Goal: Task Accomplishment & Management: Manage account settings

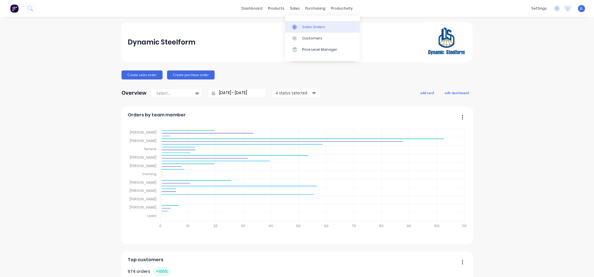
click at [307, 28] on div "Sales Orders" at bounding box center [313, 26] width 23 height 5
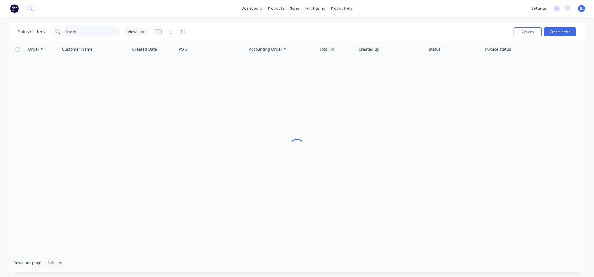
click at [98, 31] on input "text" at bounding box center [92, 31] width 55 height 11
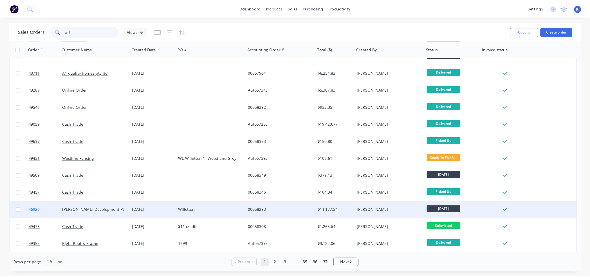
scroll to position [56, 0]
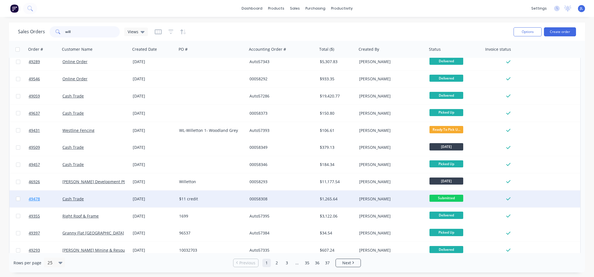
type input "will"
click at [37, 196] on link "49478" at bounding box center [46, 198] width 34 height 17
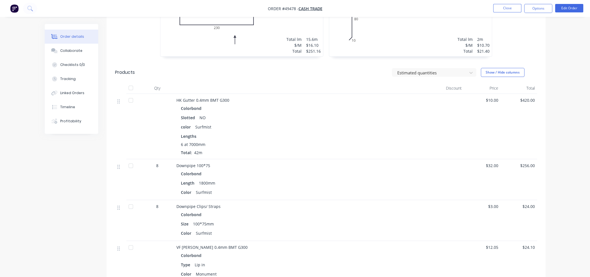
scroll to position [214, 0]
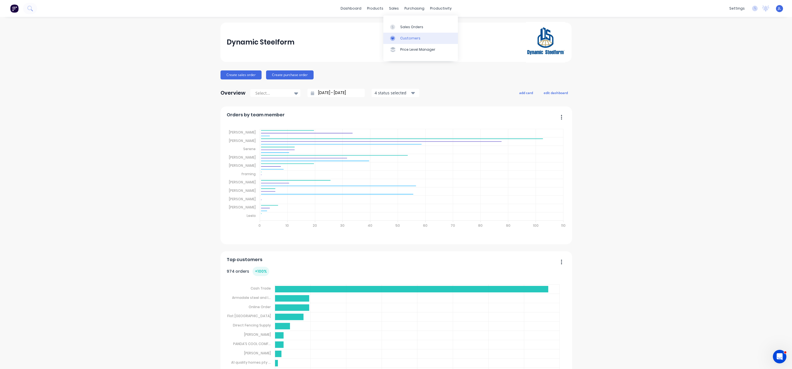
click at [417, 41] on link "Customers" at bounding box center [420, 38] width 75 height 11
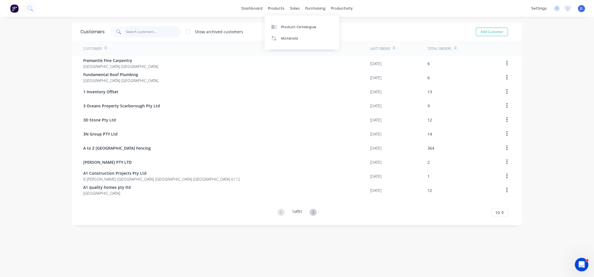
click at [169, 32] on input "text" at bounding box center [153, 31] width 55 height 11
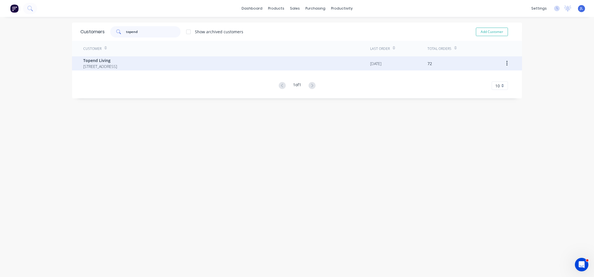
type input "topend"
click at [117, 61] on span "Topend Living" at bounding box center [100, 60] width 34 height 6
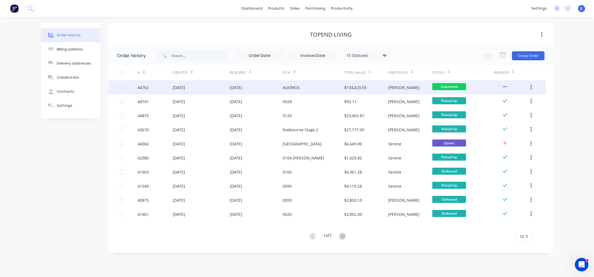
click at [322, 84] on div "ALKIMOS" at bounding box center [314, 87] width 62 height 14
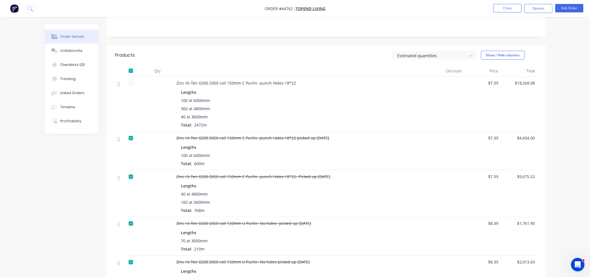
scroll to position [113, 0]
click at [442, 8] on button "Edit Order" at bounding box center [569, 8] width 28 height 8
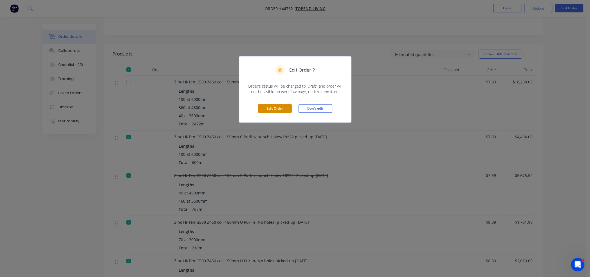
click at [262, 111] on button "Edit Order" at bounding box center [275, 108] width 34 height 8
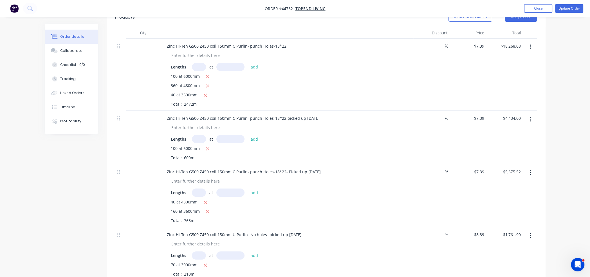
scroll to position [169, 0]
click at [442, 51] on icon "button" at bounding box center [530, 48] width 1 height 5
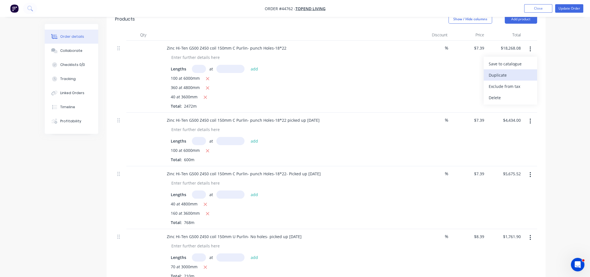
click at [442, 79] on div "Duplicate" at bounding box center [510, 75] width 43 height 8
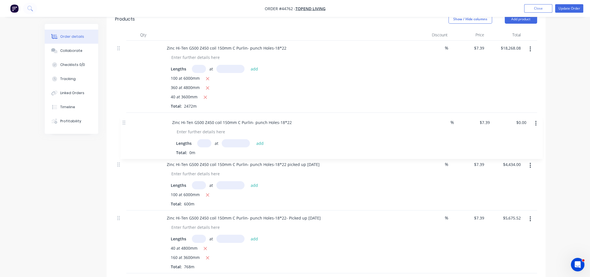
drag, startPoint x: 120, startPoint y: 94, endPoint x: 125, endPoint y: 124, distance: 30.6
click at [203, 145] on input "text" at bounding box center [199, 141] width 14 height 8
type input "360"
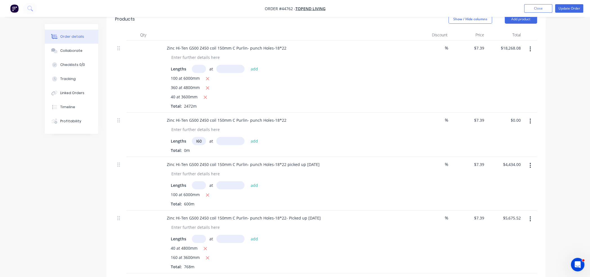
scroll to position [0, 0]
type input "4800"
click at [248, 137] on button "add" at bounding box center [254, 141] width 13 height 8
type input "$12,769.92"
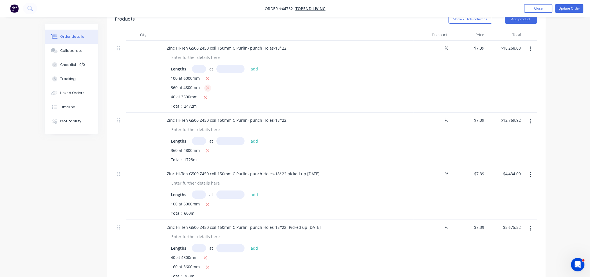
click at [207, 89] on icon "button" at bounding box center [207, 87] width 3 height 3
type input "$5,498.16"
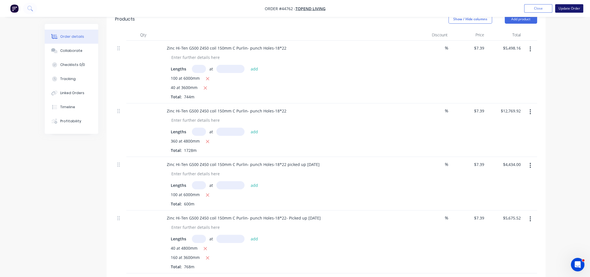
click at [442, 6] on button "Update Order" at bounding box center [569, 8] width 28 height 8
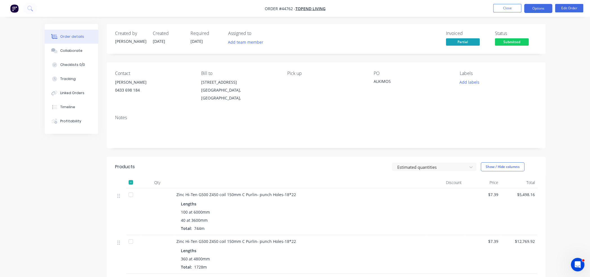
click at [442, 9] on button "Options" at bounding box center [538, 8] width 28 height 9
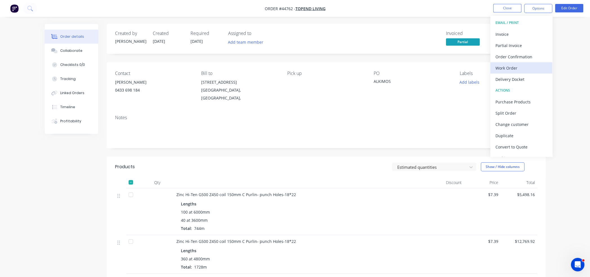
click at [442, 67] on div "Work Order" at bounding box center [521, 68] width 52 height 8
click at [442, 67] on div "Custom" at bounding box center [521, 68] width 52 height 8
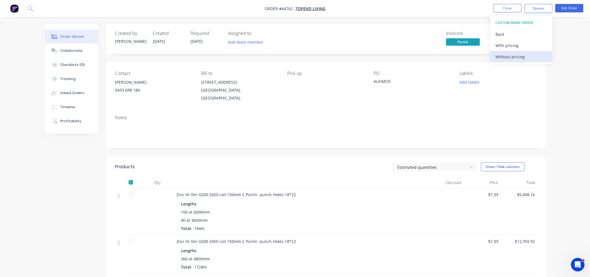
click at [442, 58] on div "Without pricing" at bounding box center [521, 57] width 52 height 8
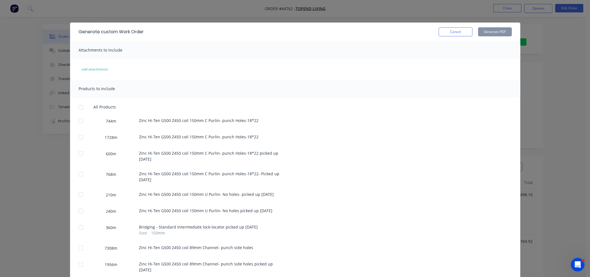
click at [77, 137] on div at bounding box center [80, 136] width 11 height 11
click at [442, 30] on button "Cancel" at bounding box center [456, 31] width 34 height 9
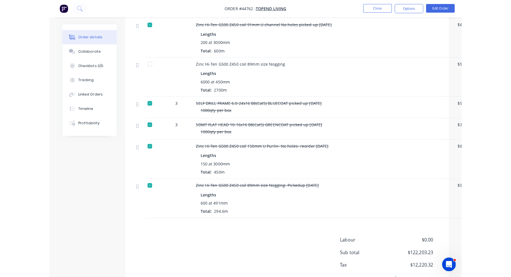
scroll to position [675, 0]
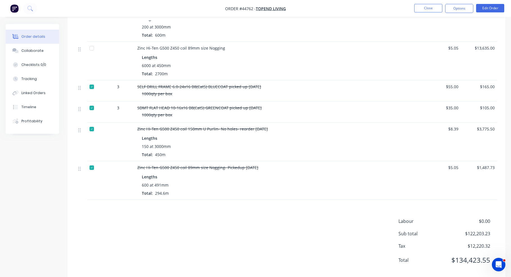
click at [89, 123] on div at bounding box center [91, 128] width 11 height 11
click at [442, 8] on button "Options" at bounding box center [459, 8] width 28 height 9
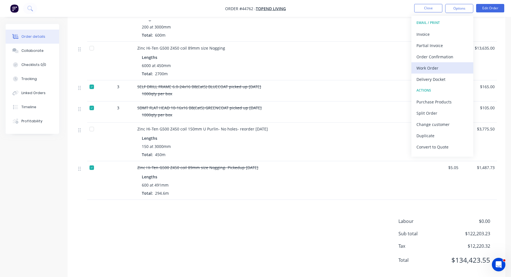
click at [442, 66] on div "Work Order" at bounding box center [442, 68] width 52 height 8
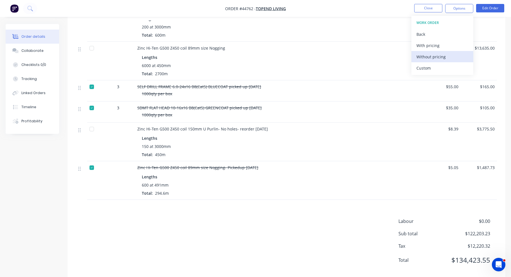
drag, startPoint x: 428, startPoint y: 68, endPoint x: 433, endPoint y: 60, distance: 9.6
click at [428, 68] on div "Custom" at bounding box center [442, 68] width 52 height 8
click at [433, 59] on div "Without pricing" at bounding box center [442, 57] width 52 height 8
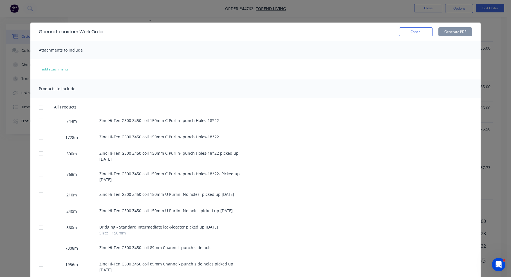
click at [37, 136] on div at bounding box center [40, 136] width 11 height 11
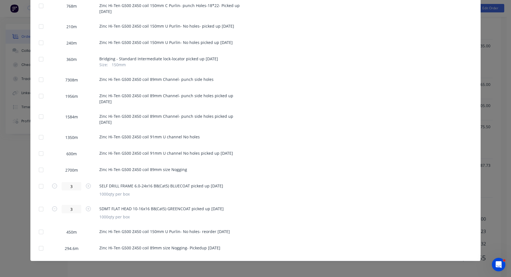
scroll to position [679, 0]
click at [40, 232] on div at bounding box center [40, 231] width 11 height 11
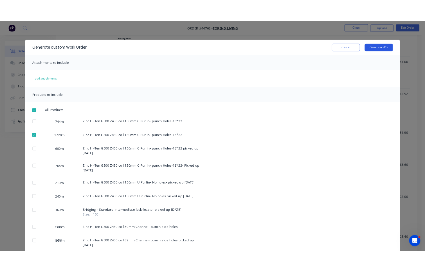
scroll to position [229, 0]
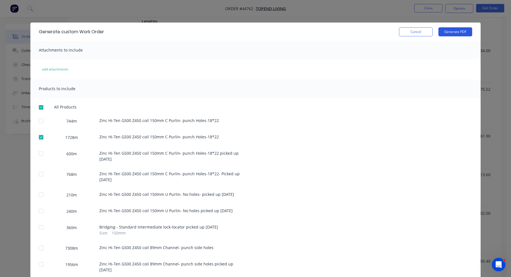
click at [442, 30] on button "Generate PDF" at bounding box center [455, 31] width 34 height 9
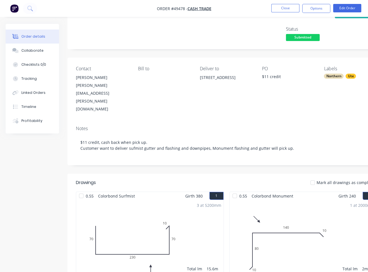
scroll to position [28, 0]
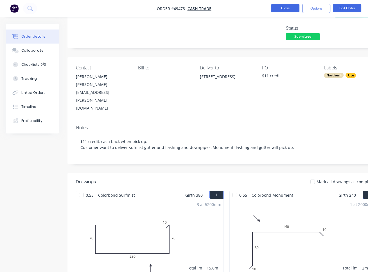
click at [289, 8] on button "Close" at bounding box center [286, 8] width 28 height 8
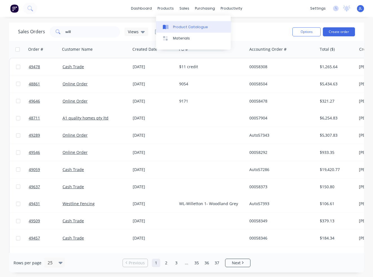
click at [184, 28] on div "Product Catalogue" at bounding box center [190, 26] width 35 height 5
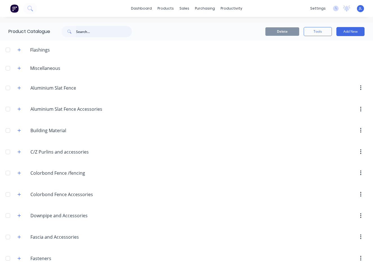
click at [98, 30] on input "text" at bounding box center [104, 31] width 56 height 11
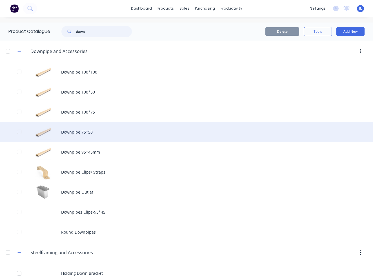
type input "down"
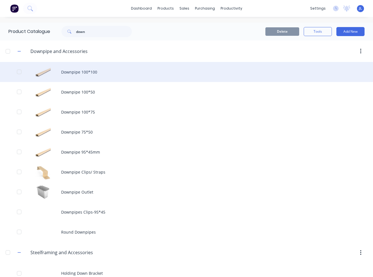
click at [77, 75] on div "Downpipe 100*100" at bounding box center [186, 72] width 373 height 20
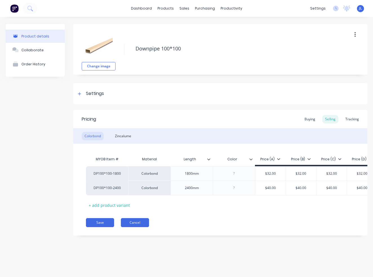
click at [138, 226] on button "Cancel" at bounding box center [135, 222] width 28 height 9
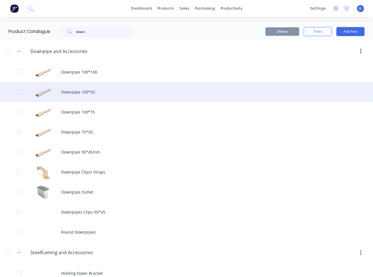
click at [89, 89] on div "Downpipe 100*50" at bounding box center [186, 92] width 373 height 20
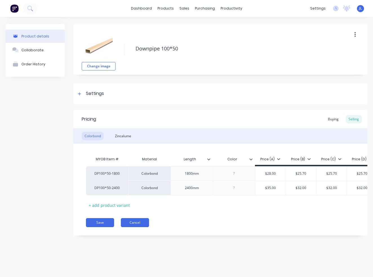
click at [139, 227] on button "Cancel" at bounding box center [135, 222] width 28 height 9
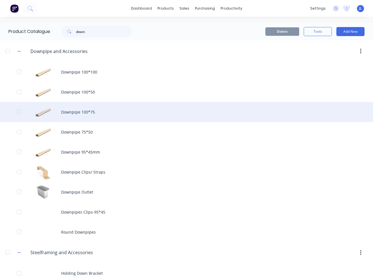
click at [100, 113] on div "Downpipe 100*75" at bounding box center [186, 112] width 373 height 20
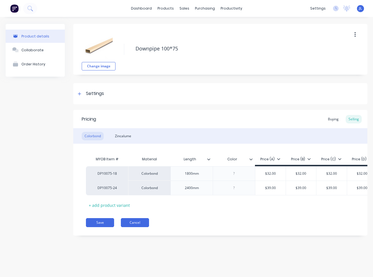
click at [139, 226] on button "Cancel" at bounding box center [135, 222] width 28 height 9
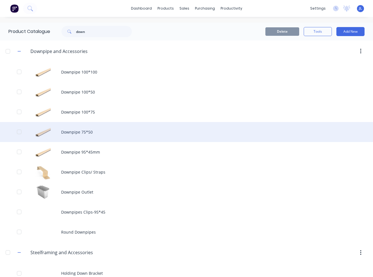
click at [94, 133] on div "Downpipe 75*50" at bounding box center [186, 132] width 373 height 20
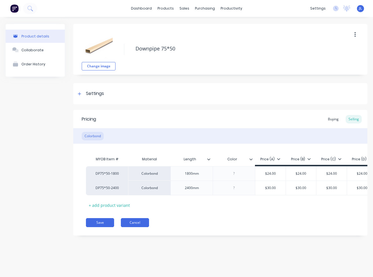
click at [141, 226] on button "Cancel" at bounding box center [135, 222] width 28 height 9
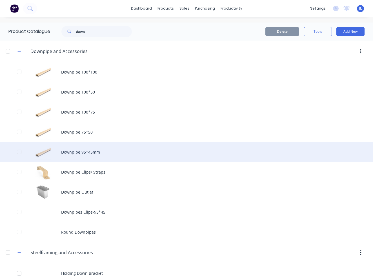
click at [91, 150] on div "Downpipe 95*45mm" at bounding box center [186, 152] width 373 height 20
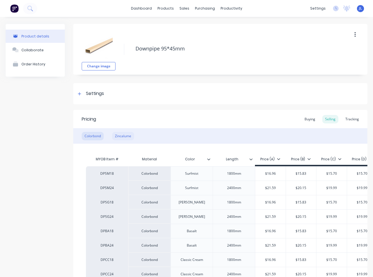
drag, startPoint x: 124, startPoint y: 136, endPoint x: 115, endPoint y: 133, distance: 9.8
click at [124, 136] on div "Zincalume" at bounding box center [123, 136] width 22 height 8
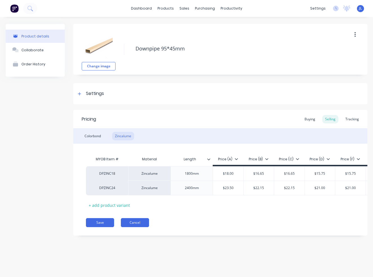
click at [144, 227] on button "Cancel" at bounding box center [135, 222] width 28 height 9
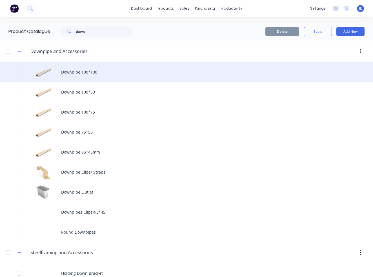
click at [95, 71] on div "Downpipe 100*100" at bounding box center [186, 72] width 373 height 20
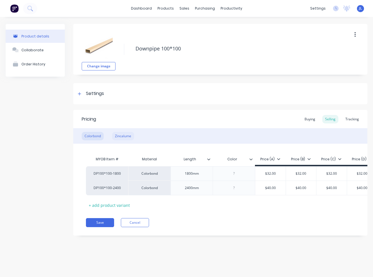
click at [124, 135] on div "Zincalume" at bounding box center [123, 136] width 22 height 8
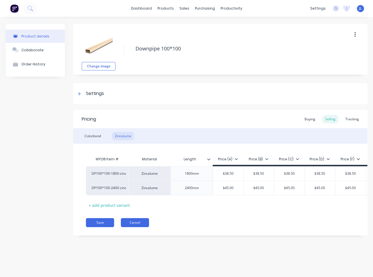
click at [140, 225] on button "Cancel" at bounding box center [135, 222] width 28 height 9
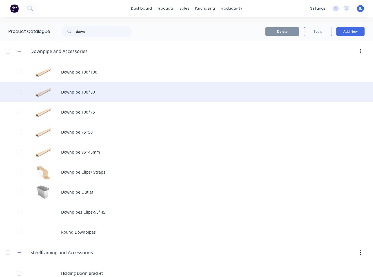
click at [97, 90] on div "Downpipe 100*50" at bounding box center [186, 92] width 373 height 20
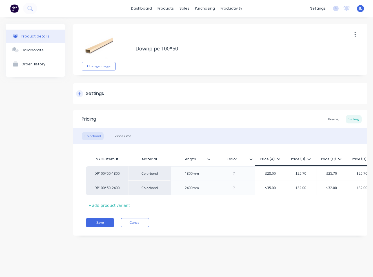
type textarea "x"
click at [133, 136] on div "Zincalume" at bounding box center [123, 136] width 22 height 8
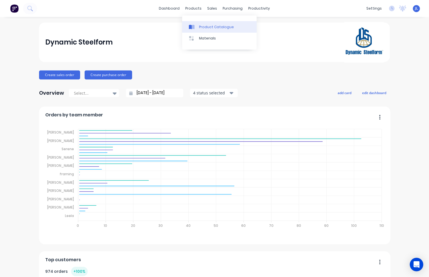
click at [205, 29] on link "Product Catalogue" at bounding box center [219, 26] width 75 height 11
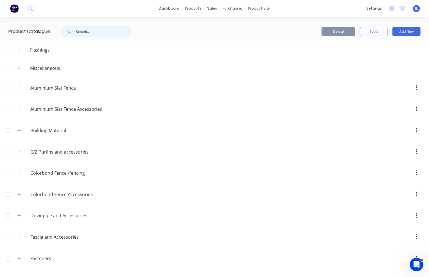
click at [97, 33] on input "text" at bounding box center [104, 31] width 56 height 11
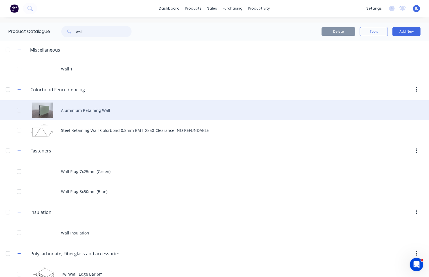
type input "wall"
click at [78, 108] on div "Aluminium Retaining Wall" at bounding box center [214, 110] width 429 height 20
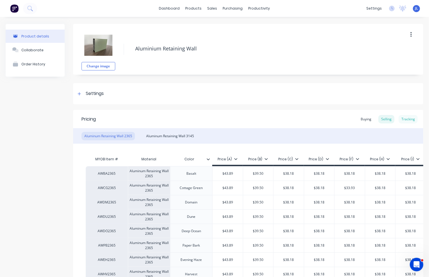
click at [403, 116] on div "Tracking" at bounding box center [408, 119] width 19 height 8
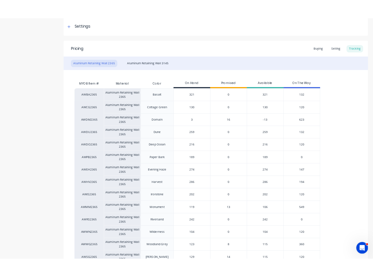
scroll to position [84, 0]
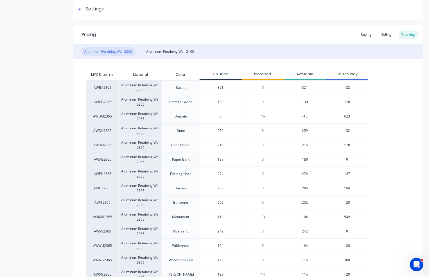
click at [349, 116] on span "623" at bounding box center [347, 116] width 6 height 5
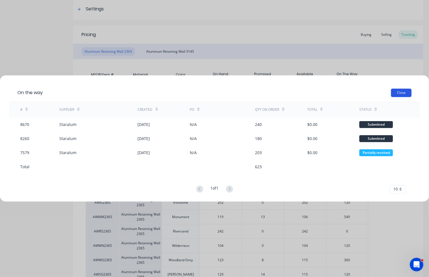
click at [402, 92] on button "Close" at bounding box center [401, 92] width 21 height 8
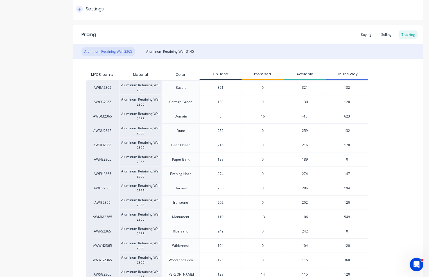
type textarea "x"
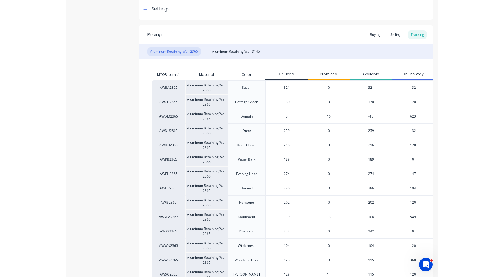
scroll to position [0, 0]
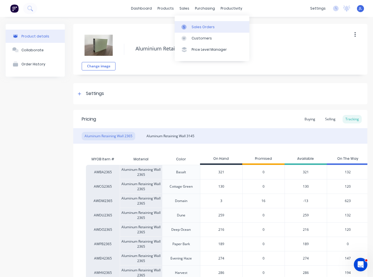
click at [199, 25] on div "Sales Orders" at bounding box center [202, 26] width 23 height 5
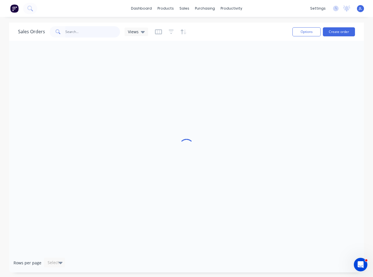
click at [88, 32] on input "text" at bounding box center [92, 31] width 55 height 11
type input "49801"
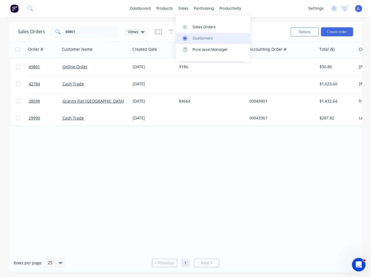
click at [196, 39] on div "Customers" at bounding box center [202, 38] width 20 height 5
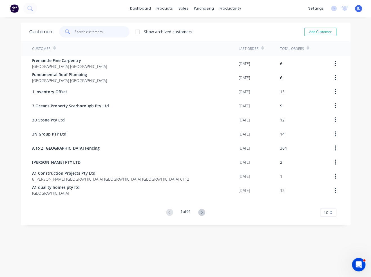
click at [82, 31] on input "text" at bounding box center [102, 31] width 55 height 11
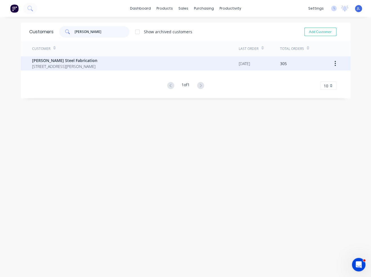
type input "lupica"
click at [88, 63] on span "[PERSON_NAME] Steel Fabrication" at bounding box center [64, 60] width 65 height 6
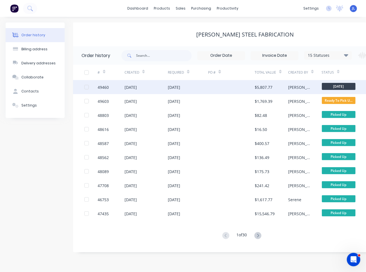
click at [180, 90] on div "29 Sep 2025" at bounding box center [174, 87] width 12 height 6
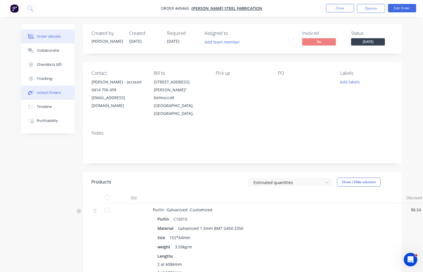
click at [49, 91] on div "Linked Orders" at bounding box center [49, 92] width 24 height 5
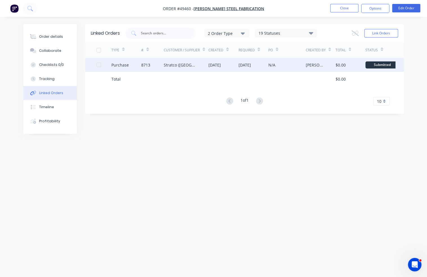
click at [197, 65] on div "Stratco (WA) Pty Ltd" at bounding box center [186, 65] width 45 height 14
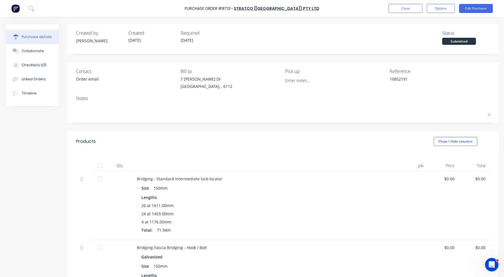
type textarea "x"
click at [399, 9] on button "Close" at bounding box center [406, 8] width 34 height 9
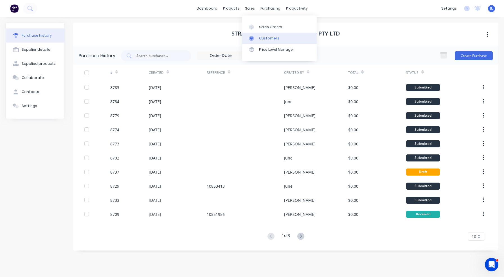
click at [261, 40] on div "Customers" at bounding box center [269, 38] width 20 height 5
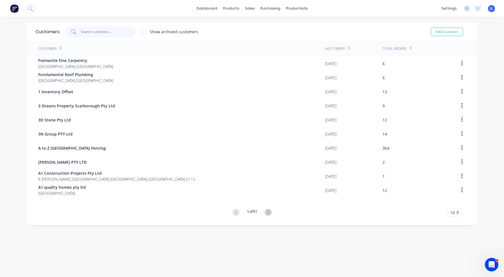
click at [122, 32] on input "text" at bounding box center [108, 31] width 55 height 11
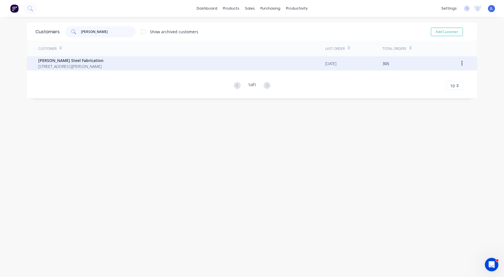
type input "lupica"
click at [104, 63] on span "[PERSON_NAME] Steel Fabrication" at bounding box center [70, 60] width 65 height 6
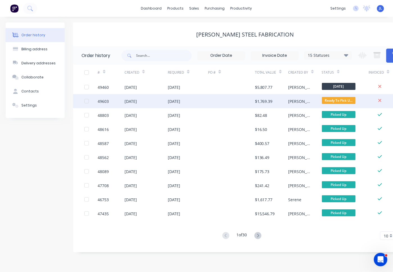
click at [166, 99] on div "23 Sep 2025" at bounding box center [147, 101] width 44 height 14
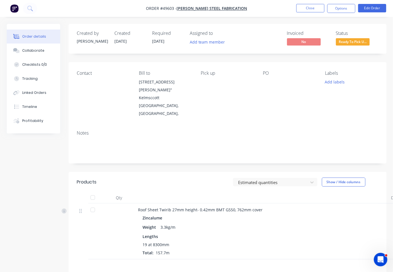
click at [351, 42] on span "Ready To Pick U..." at bounding box center [353, 41] width 34 height 7
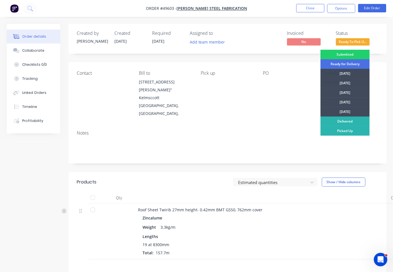
click at [342, 129] on div "Picked Up" at bounding box center [345, 131] width 49 height 10
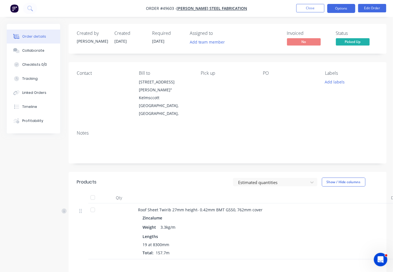
click at [342, 7] on button "Options" at bounding box center [342, 8] width 28 height 9
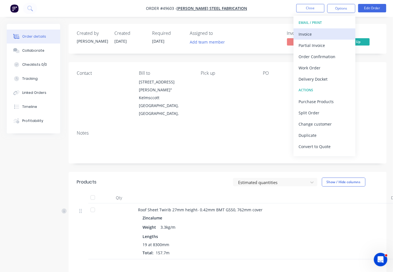
click at [321, 30] on div "Invoice" at bounding box center [325, 34] width 52 height 8
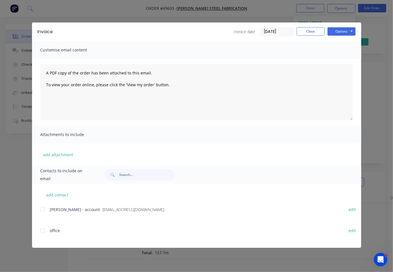
click at [45, 208] on div at bounding box center [42, 209] width 11 height 11
click at [351, 31] on button "Options" at bounding box center [342, 31] width 28 height 8
drag, startPoint x: 339, startPoint y: 61, endPoint x: 383, endPoint y: 54, distance: 44.7
click at [383, 54] on div "Invoice Invoice date 30/09/25 Close Options Preview Print Email Customise email…" at bounding box center [196, 136] width 393 height 272
drag, startPoint x: 231, startPoint y: 22, endPoint x: 238, endPoint y: 20, distance: 7.2
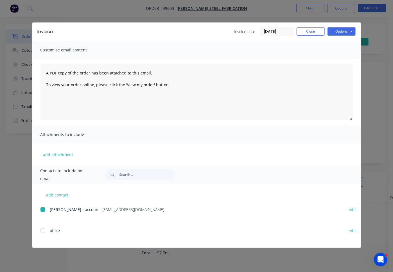
click at [231, 22] on div "Invoice Invoice date 30/09/25 Close Options Preview Print Email Customise email…" at bounding box center [196, 136] width 393 height 272
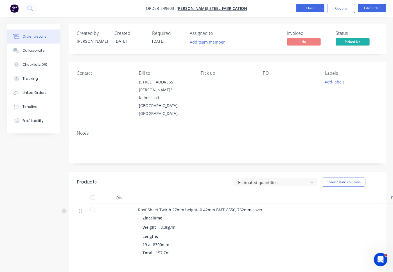
click at [304, 8] on button "Close" at bounding box center [311, 8] width 28 height 8
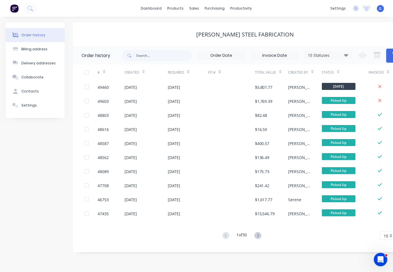
click at [387, 53] on div "Change order status Submitted Ready for Delivery Ready To Pick Up Monday Tuesda…" at bounding box center [382, 55] width 54 height 18
click at [390, 53] on button "Create Order" at bounding box center [398, 56] width 23 height 14
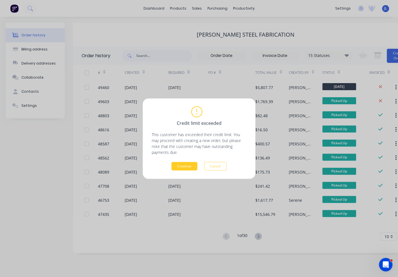
click at [189, 167] on button "Continue" at bounding box center [184, 166] width 26 height 8
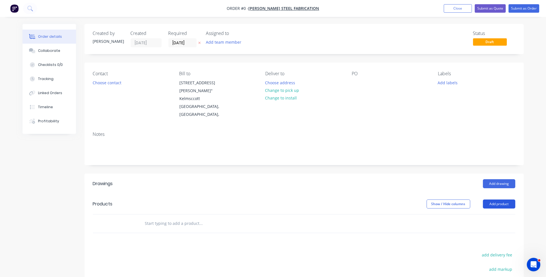
click at [429, 202] on button "Add product" at bounding box center [499, 203] width 32 height 9
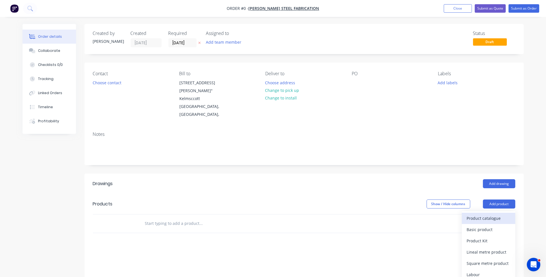
click at [429, 213] on button "Product catalogue" at bounding box center [487, 217] width 53 height 11
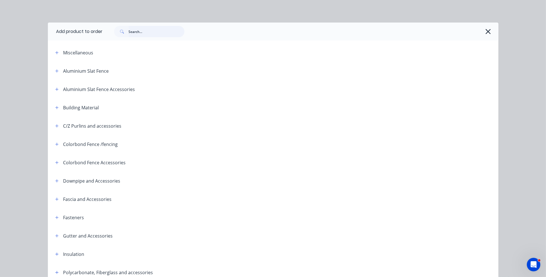
click at [162, 30] on input "text" at bounding box center [157, 31] width 56 height 11
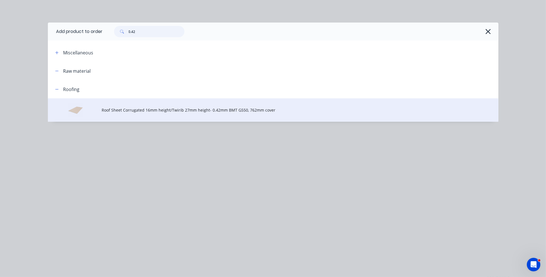
type input "0.42"
click at [140, 112] on span "Roof Sheet Corrugated 16mm height/Twirib 27mm height- 0.42mm BMT G550, 762mm co…" at bounding box center [260, 110] width 317 height 6
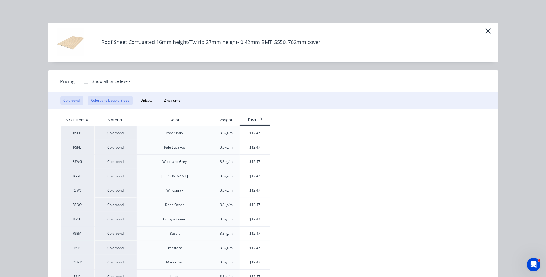
click at [101, 102] on button "Colorbond Double-Sided" at bounding box center [110, 101] width 45 height 10
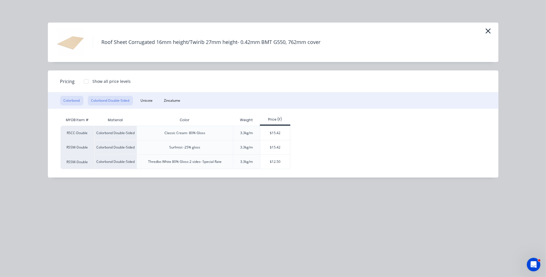
click at [69, 102] on button "Colorbond" at bounding box center [71, 101] width 23 height 10
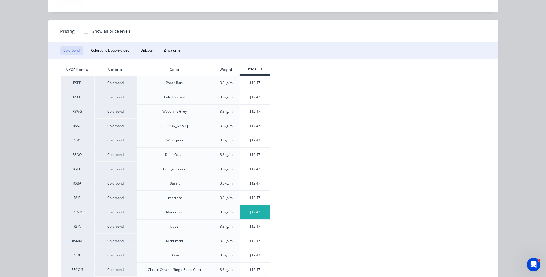
scroll to position [84, 0]
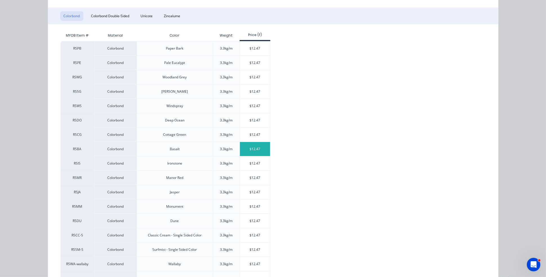
click at [257, 150] on div "$12.47" at bounding box center [255, 149] width 30 height 14
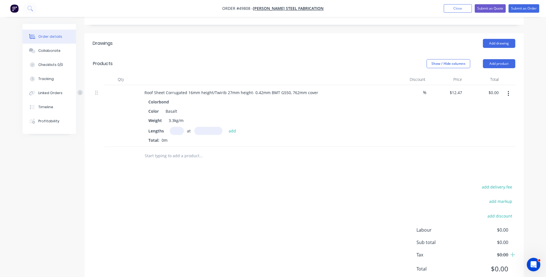
scroll to position [141, 0]
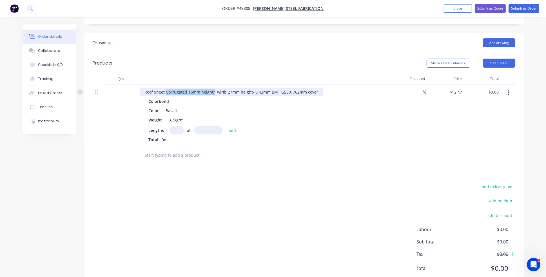
drag, startPoint x: 213, startPoint y: 89, endPoint x: 165, endPoint y: 93, distance: 48.2
click at [165, 93] on div "Roof Sheet Corrugated 16mm height/Twirib 27mm height- 0.42mm BMT G550, 762mm co…" at bounding box center [231, 92] width 183 height 8
click at [178, 128] on input "text" at bounding box center [177, 130] width 14 height 8
type input "32"
type input "6400"
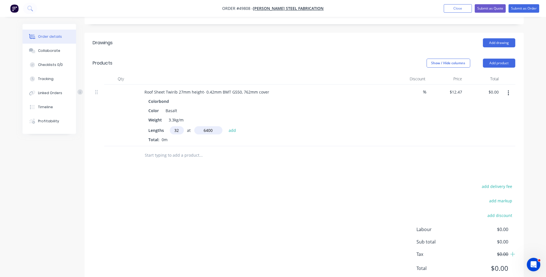
click at [226, 126] on button "add" at bounding box center [232, 130] width 13 height 8
type input "$2,553.86"
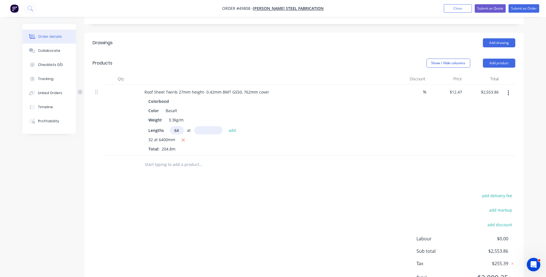
type input "64"
type input "6100"
click at [226, 126] on button "add" at bounding box center [232, 130] width 13 height 8
type input "$7,422.14"
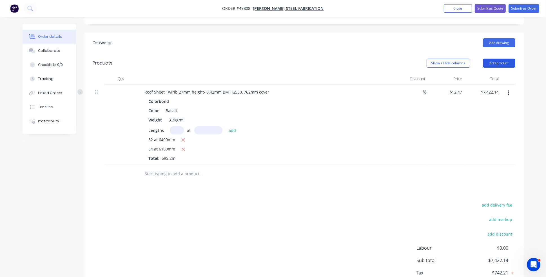
click at [429, 62] on button "Add product" at bounding box center [499, 63] width 32 height 9
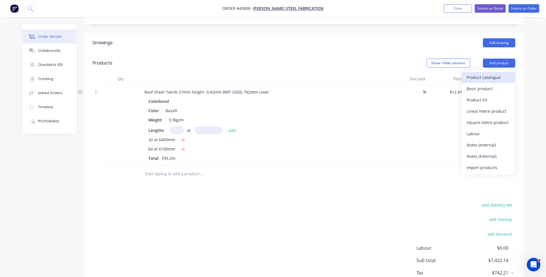
click at [429, 72] on button "Product catalogue" at bounding box center [487, 77] width 53 height 11
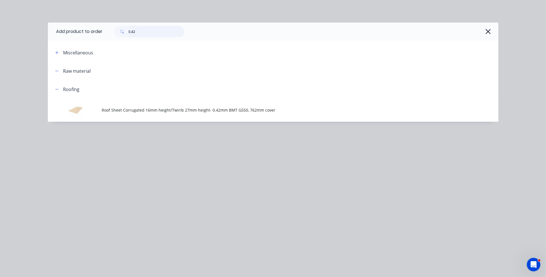
click at [162, 33] on input "0.42" at bounding box center [157, 31] width 56 height 11
click at [429, 33] on icon "button" at bounding box center [488, 32] width 6 height 8
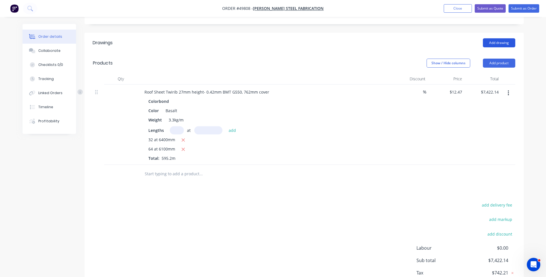
click at [429, 41] on button "Add drawing" at bounding box center [499, 42] width 32 height 9
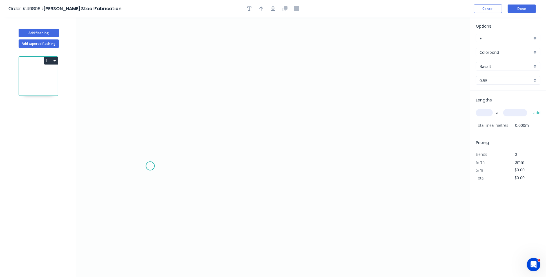
click at [150, 166] on icon "0" at bounding box center [273, 146] width 394 height 259
click at [152, 157] on icon "0" at bounding box center [273, 146] width 394 height 259
click at [263, 82] on icon "0 ?" at bounding box center [273, 146] width 394 height 259
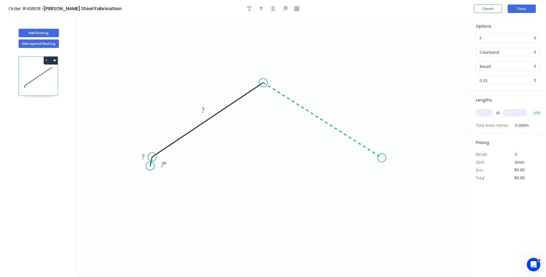
click at [382, 158] on icon "0 ? ? ? º" at bounding box center [273, 146] width 394 height 259
click at [386, 169] on icon "0 ? ? ? ? º ? º" at bounding box center [273, 146] width 394 height 259
click at [385, 168] on circle at bounding box center [385, 168] width 8 height 8
click at [145, 157] on rect at bounding box center [142, 157] width 11 height 8
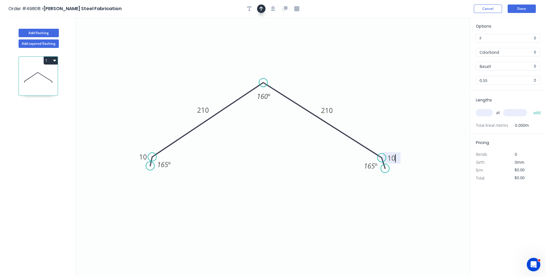
click at [259, 9] on icon "button" at bounding box center [261, 8] width 4 height 5
type input "$15.92"
drag, startPoint x: 443, startPoint y: 43, endPoint x: 302, endPoint y: 87, distance: 147.8
click at [302, 87] on icon at bounding box center [302, 81] width 5 height 18
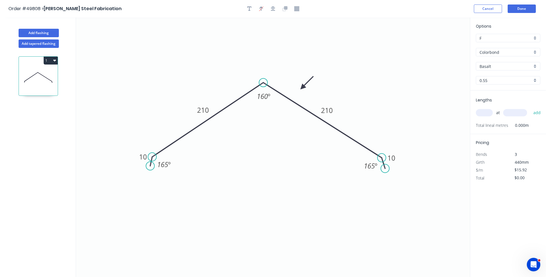
click at [352, 83] on icon "0 10 210 210 10 165 º 160 º 165 º" at bounding box center [273, 146] width 394 height 259
click at [429, 111] on input "text" at bounding box center [483, 112] width 17 height 7
type input "1"
type input "4500"
click at [429, 108] on button "add" at bounding box center [536, 113] width 13 height 10
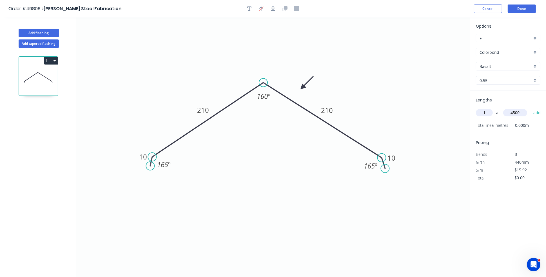
type input "$71.64"
click at [429, 10] on button "Done" at bounding box center [521, 9] width 28 height 8
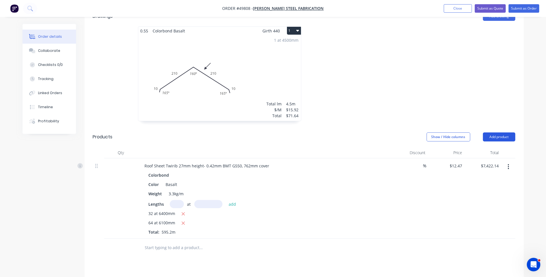
scroll to position [169, 0]
click at [429, 134] on button "Add product" at bounding box center [499, 135] width 32 height 9
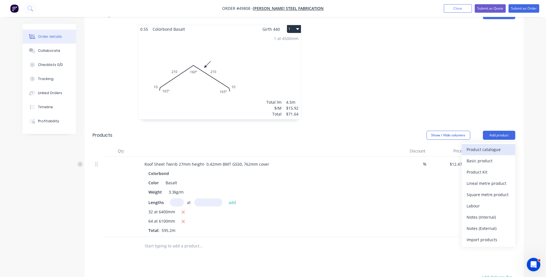
click at [429, 145] on button "Product catalogue" at bounding box center [487, 149] width 53 height 11
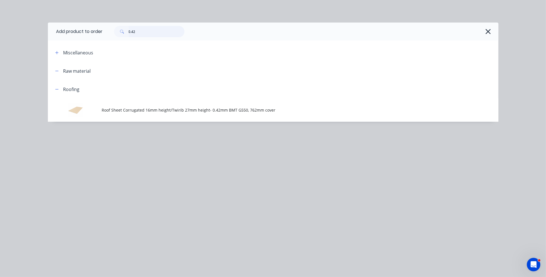
click at [143, 35] on input "0.42" at bounding box center [157, 31] width 56 height 11
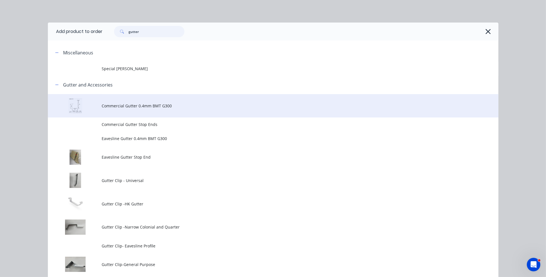
type input "gutter"
click at [151, 105] on span "Commercial Gutter 0.4mm BMT G300" at bounding box center [260, 106] width 317 height 6
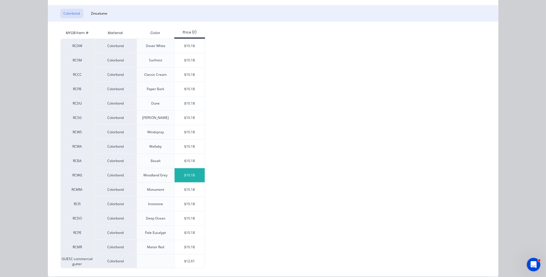
scroll to position [93, 0]
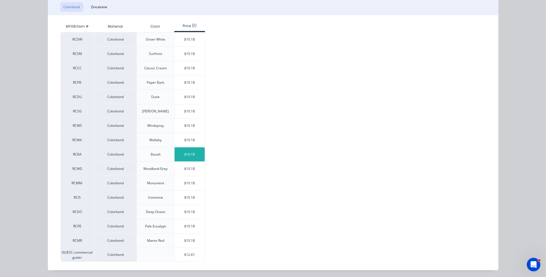
click at [196, 154] on div "$10.18" at bounding box center [189, 154] width 30 height 14
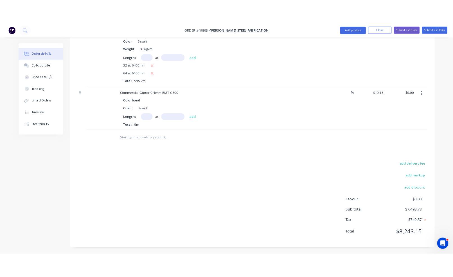
scroll to position [330, 0]
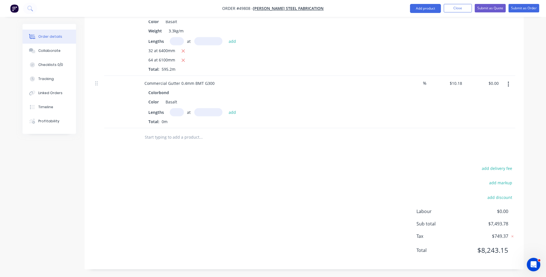
click at [177, 111] on input "text" at bounding box center [177, 112] width 14 height 8
type input "2"
type input "4000"
click at [226, 108] on button "add" at bounding box center [232, 112] width 13 height 8
type input "$81.44"
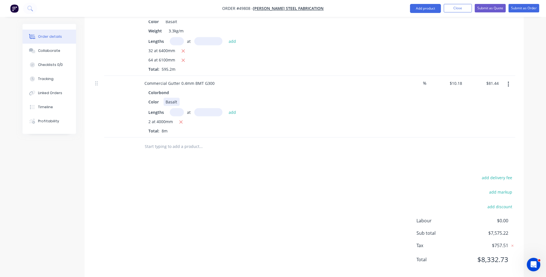
click at [304, 101] on div "Color Basalt" at bounding box center [263, 102] width 234 height 8
click at [429, 9] on button "Add product" at bounding box center [425, 8] width 31 height 9
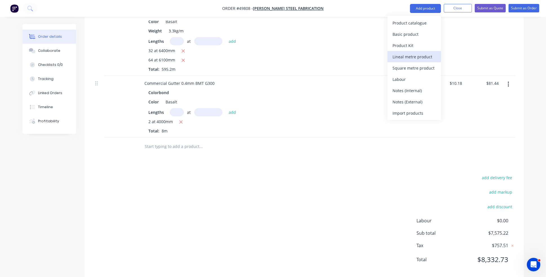
drag, startPoint x: 421, startPoint y: 33, endPoint x: 421, endPoint y: 57, distance: 23.6
click at [421, 57] on div "Product catalogue Basic product Product Kit Lineal metre product Square metre p…" at bounding box center [413, 68] width 53 height 104
drag, startPoint x: 421, startPoint y: 56, endPoint x: 424, endPoint y: 56, distance: 3.4
click at [421, 56] on div "Lineal metre product" at bounding box center [413, 57] width 43 height 8
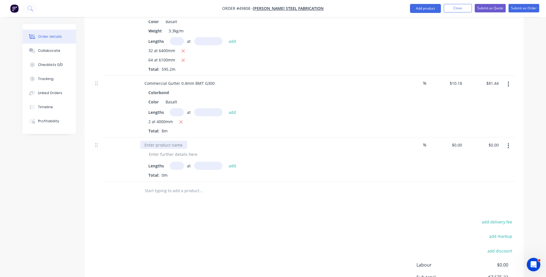
click at [156, 142] on div at bounding box center [163, 145] width 47 height 8
drag, startPoint x: 119, startPoint y: 135, endPoint x: 125, endPoint y: 134, distance: 6.2
click at [125, 134] on div at bounding box center [121, 107] width 34 height 62
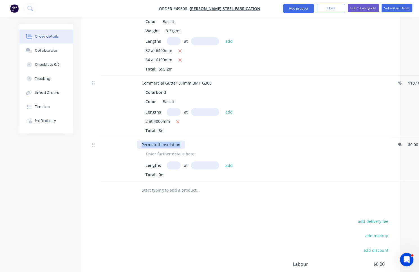
drag, startPoint x: 182, startPoint y: 142, endPoint x: 122, endPoint y: 141, distance: 60.8
click at [122, 142] on div "Permatuff Insulation Lengths at add Total: 0m % $0.00 $0.00 $0.00 $0.00" at bounding box center [241, 159] width 302 height 44
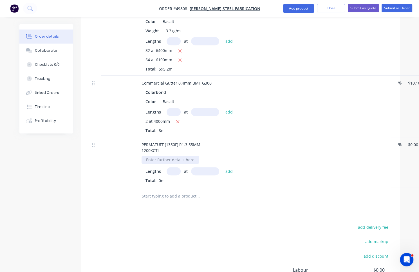
click at [163, 158] on div at bounding box center [170, 160] width 57 height 8
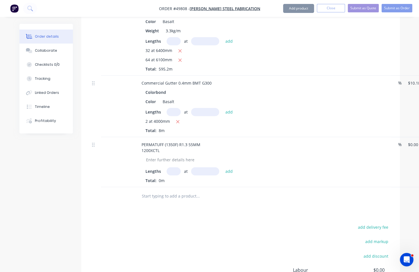
click at [171, 171] on input "text" at bounding box center [174, 171] width 14 height 8
type input "12"
type input "12500"
click at [223, 167] on button "add" at bounding box center [229, 171] width 13 height 8
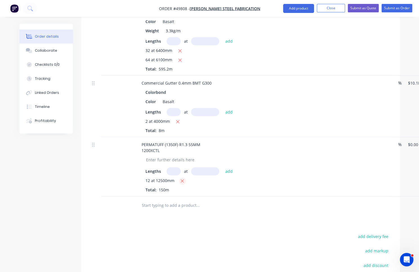
click at [184, 181] on button "button" at bounding box center [182, 181] width 7 height 7
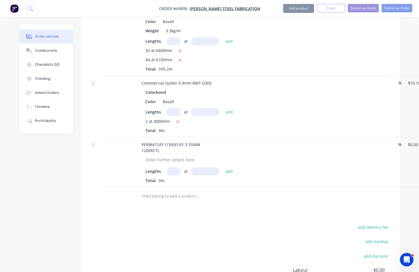
click at [171, 172] on input "text" at bounding box center [174, 171] width 14 height 8
type input "12"
type input "12500"
click at [223, 167] on button "add" at bounding box center [229, 171] width 13 height 8
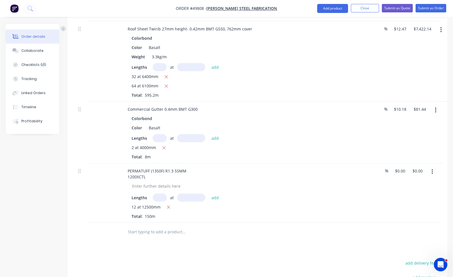
scroll to position [358, 0]
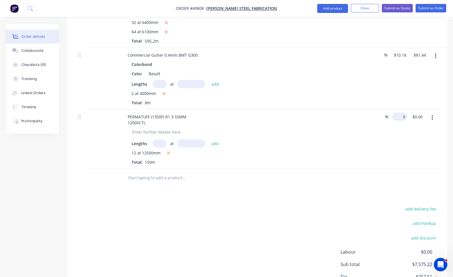
click at [402, 115] on input "0" at bounding box center [401, 117] width 13 height 8
type input "$7.60"
type input "$1,140.00"
click at [379, 135] on div "%" at bounding box center [382, 138] width 17 height 59
click at [378, 135] on div "%" at bounding box center [381, 138] width 15 height 59
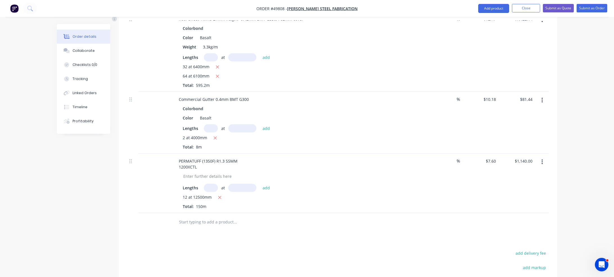
scroll to position [314, 0]
click at [254, 157] on div "PERMATUFF (1350F) R1.3 55MM 1200XCTL" at bounding box center [298, 163] width 249 height 14
click at [219, 166] on div "PERMATUFF (1350F) R1.3 55MM 1200XCTL" at bounding box center [208, 163] width 68 height 14
click at [277, 216] on input "text" at bounding box center [235, 221] width 113 height 11
click at [307, 224] on div at bounding box center [258, 221] width 169 height 11
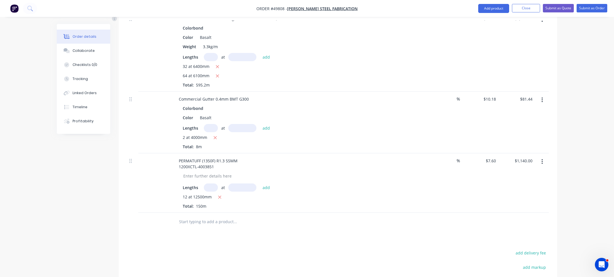
click at [406, 217] on div at bounding box center [338, 221] width 422 height 18
click at [429, 7] on button "Add product" at bounding box center [494, 8] width 31 height 9
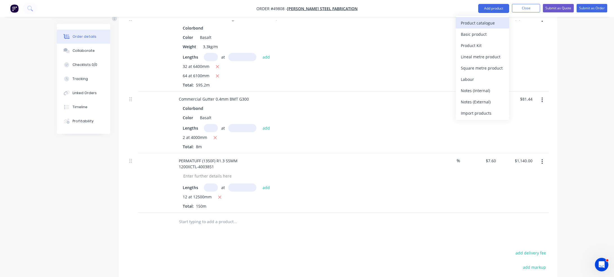
click at [429, 24] on div "Product catalogue" at bounding box center [482, 23] width 43 height 8
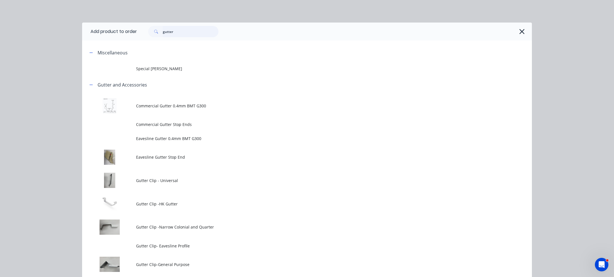
click at [191, 32] on input "gutter" at bounding box center [191, 31] width 56 height 11
click at [191, 31] on input "gutter" at bounding box center [191, 31] width 56 height 11
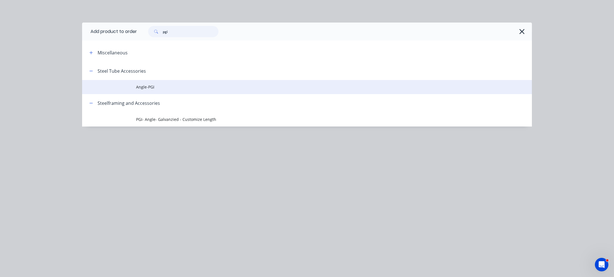
type input "pgi"
click at [161, 88] on span "Angle-PGI" at bounding box center [294, 87] width 317 height 6
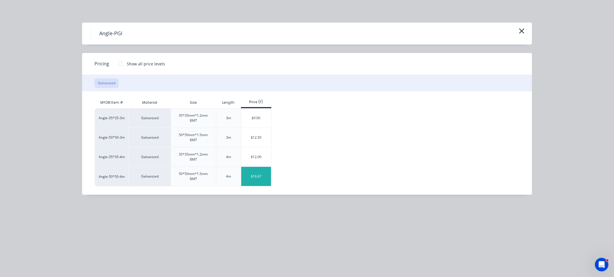
click at [259, 177] on div "$16.67" at bounding box center [256, 176] width 30 height 19
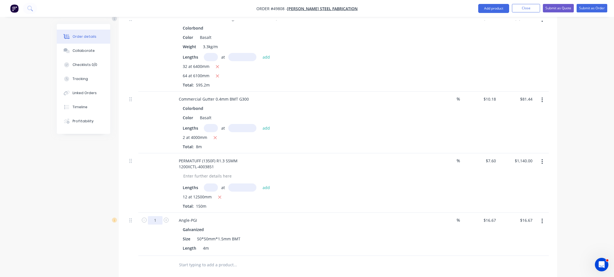
click at [159, 216] on input "1" at bounding box center [155, 220] width 15 height 8
type input "8"
type input "$133.36"
click at [58, 193] on div "Created by Juana Created 30/09/25 Required 30/09/25 Assigned to Add team member…" at bounding box center [307, 57] width 501 height 695
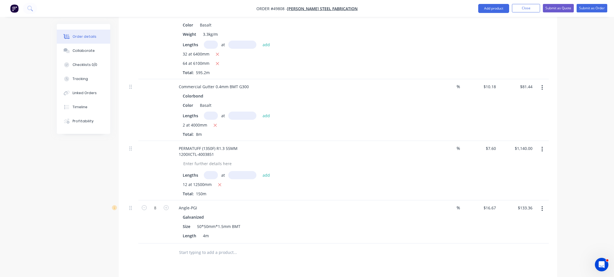
scroll to position [427, 0]
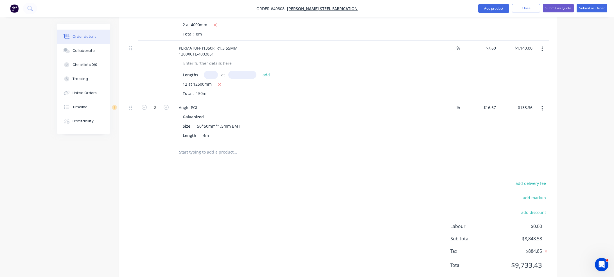
click at [404, 146] on div at bounding box center [338, 152] width 422 height 18
click at [403, 144] on div at bounding box center [338, 152] width 422 height 18
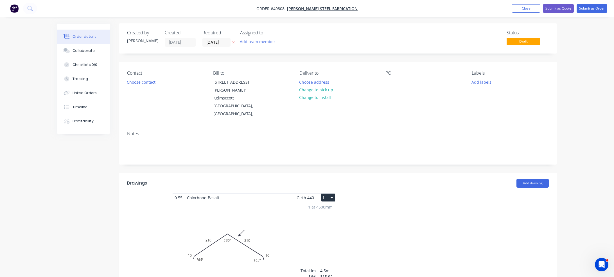
scroll to position [0, 0]
click at [216, 42] on input "[DATE]" at bounding box center [217, 43] width 28 height 8
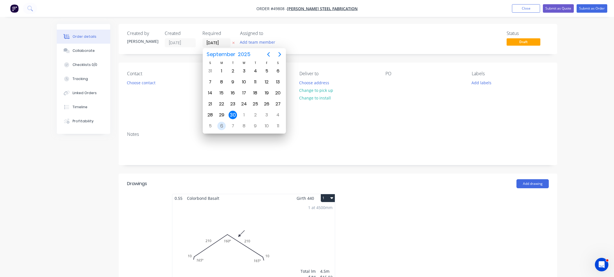
click at [222, 122] on div "6" at bounding box center [221, 126] width 8 height 8
type input "[DATE]"
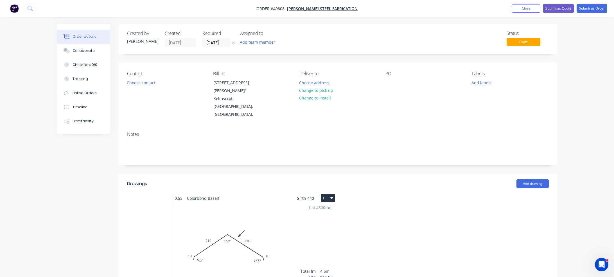
drag, startPoint x: 215, startPoint y: 57, endPoint x: 224, endPoint y: 55, distance: 9.0
click at [429, 10] on button "Submit as Order" at bounding box center [592, 8] width 31 height 8
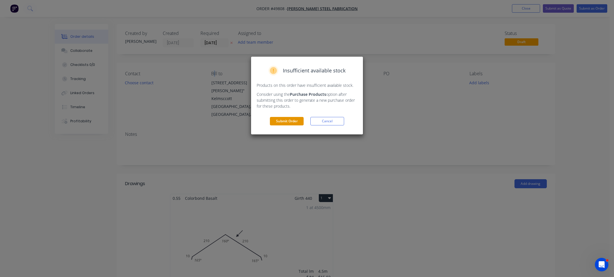
click at [294, 119] on button "Submit Order" at bounding box center [287, 121] width 34 height 8
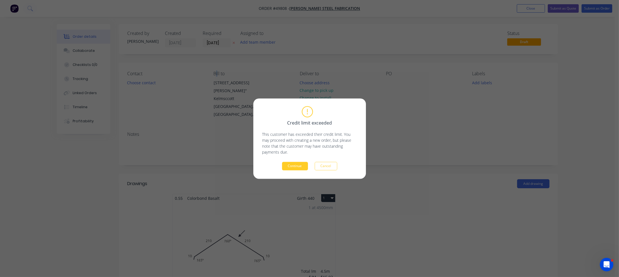
click at [295, 164] on button "Continue" at bounding box center [295, 166] width 26 height 8
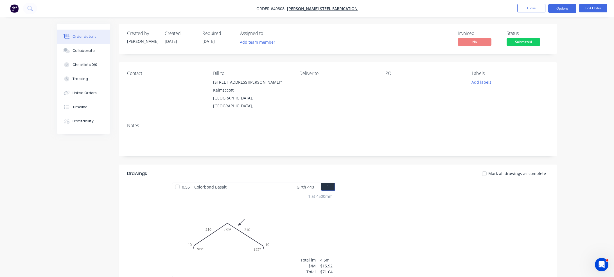
click at [429, 8] on button "Options" at bounding box center [563, 8] width 28 height 9
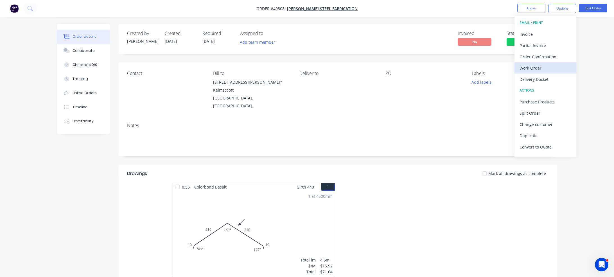
click at [429, 69] on div "Work Order" at bounding box center [546, 68] width 52 height 8
click at [429, 68] on div "Custom" at bounding box center [546, 68] width 52 height 8
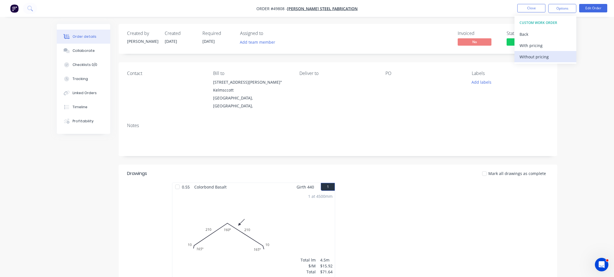
click at [429, 56] on div "Without pricing" at bounding box center [546, 57] width 52 height 8
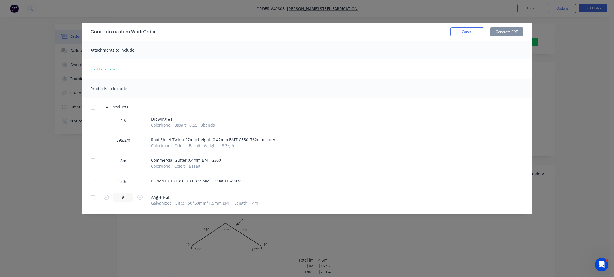
click at [93, 141] on div at bounding box center [92, 139] width 11 height 11
click at [429, 30] on button "Generate PDF" at bounding box center [507, 31] width 34 height 9
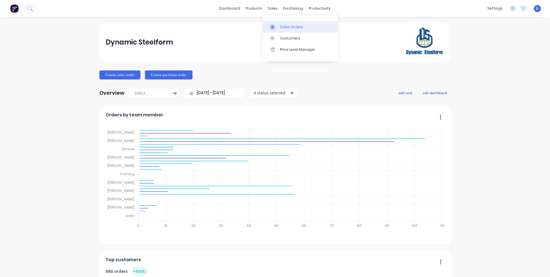
click at [289, 27] on div "Sales Orders" at bounding box center [291, 26] width 23 height 5
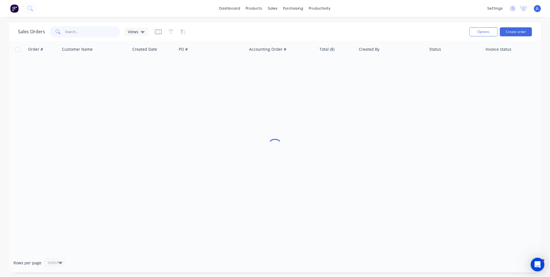
click at [104, 30] on input "text" at bounding box center [92, 31] width 55 height 11
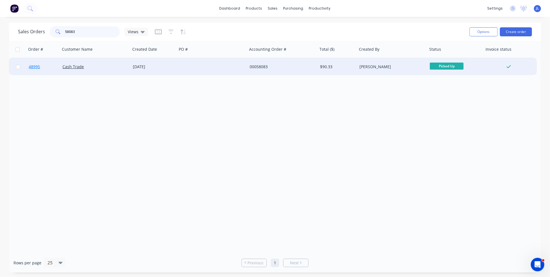
type input "58083"
click at [34, 66] on span "48995" at bounding box center [34, 67] width 11 height 6
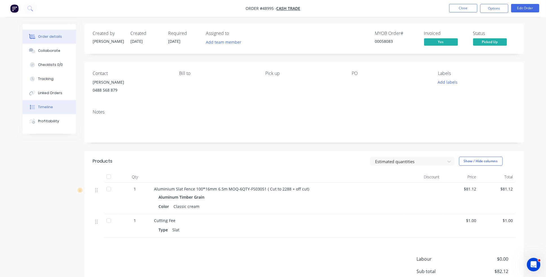
click at [57, 106] on button "Timeline" at bounding box center [49, 107] width 53 height 14
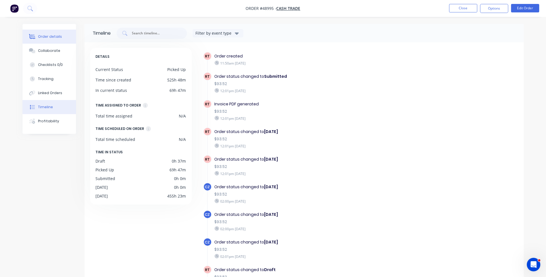
click at [55, 34] on div "Order details" at bounding box center [50, 36] width 24 height 5
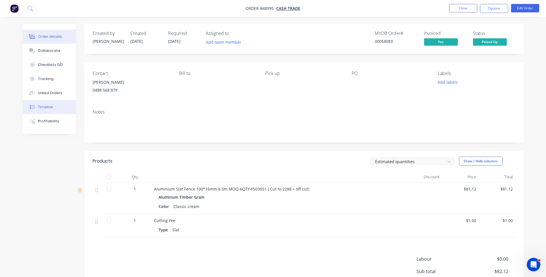
click at [49, 106] on div "Timeline" at bounding box center [45, 106] width 15 height 5
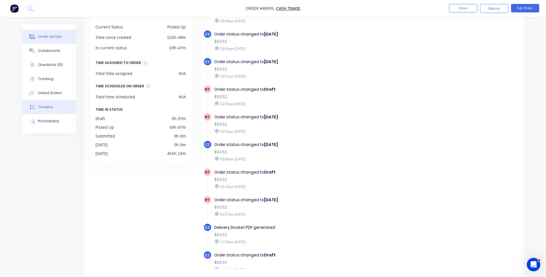
scroll to position [127, 0]
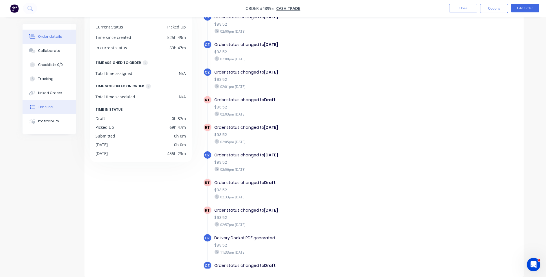
click at [56, 36] on div "Order details" at bounding box center [50, 36] width 24 height 5
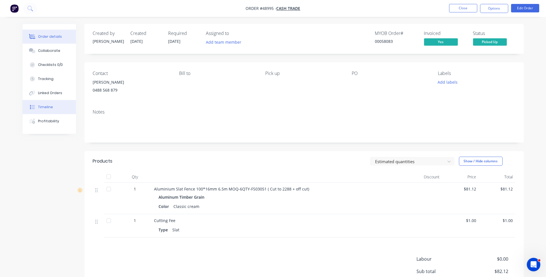
click at [51, 106] on div "Timeline" at bounding box center [45, 106] width 15 height 5
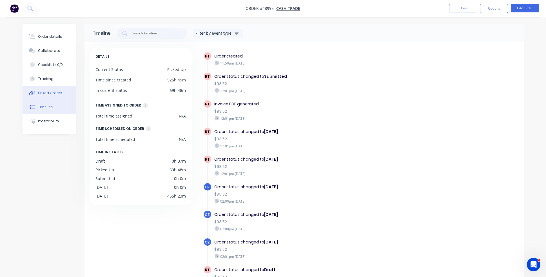
click at [56, 91] on div "Linked Orders" at bounding box center [50, 92] width 24 height 5
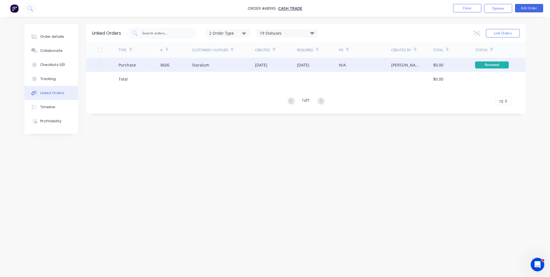
click at [190, 64] on div "8606" at bounding box center [177, 65] width 32 height 14
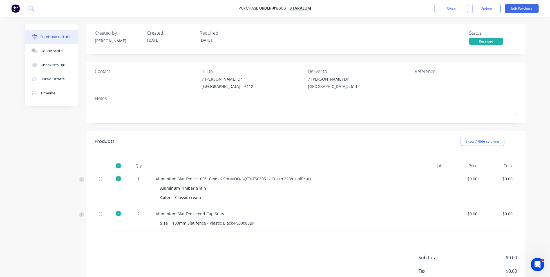
click at [44, 36] on div "Purchase details" at bounding box center [56, 36] width 30 height 5
click at [53, 77] on div "Linked Orders" at bounding box center [53, 79] width 24 height 5
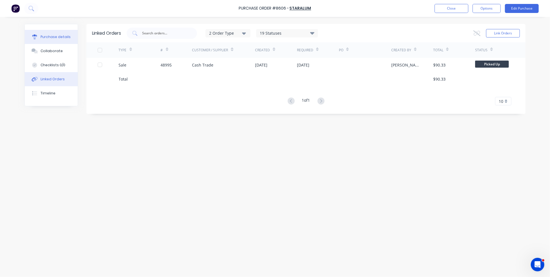
drag, startPoint x: 64, startPoint y: 36, endPoint x: 73, endPoint y: 46, distance: 13.3
click at [64, 37] on div "Purchase details" at bounding box center [56, 36] width 30 height 5
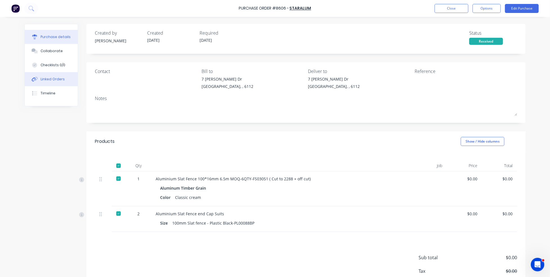
click at [45, 79] on div "Linked Orders" at bounding box center [53, 79] width 24 height 5
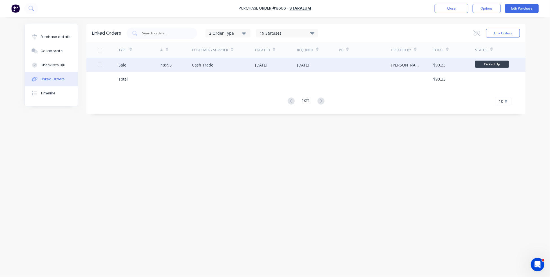
click at [162, 64] on div "48995" at bounding box center [166, 65] width 11 height 6
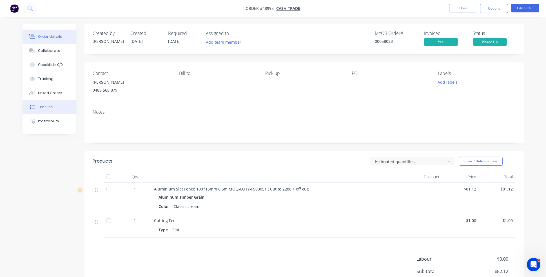
click at [46, 104] on button "Timeline" at bounding box center [49, 107] width 53 height 14
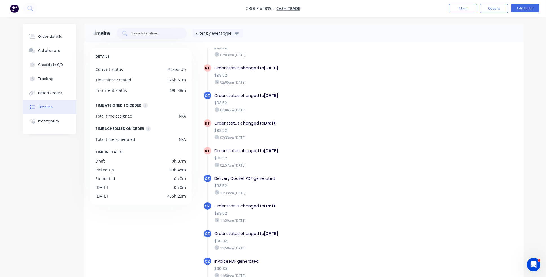
scroll to position [183, 0]
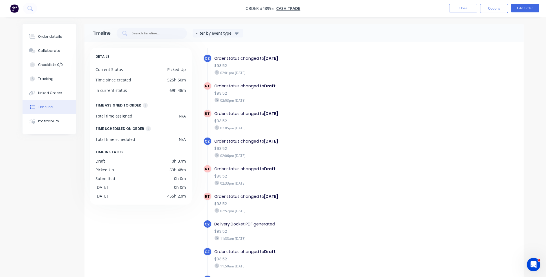
drag, startPoint x: 223, startPoint y: 136, endPoint x: 309, endPoint y: 136, distance: 85.5
click at [309, 138] on div "Order status changed to Wednesday" at bounding box center [311, 141] width 195 height 6
click at [309, 141] on div "Order status changed to Wednesday" at bounding box center [311, 141] width 195 height 6
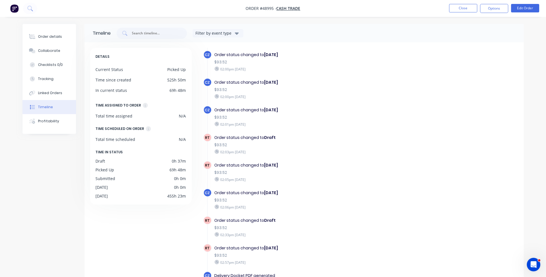
scroll to position [127, 0]
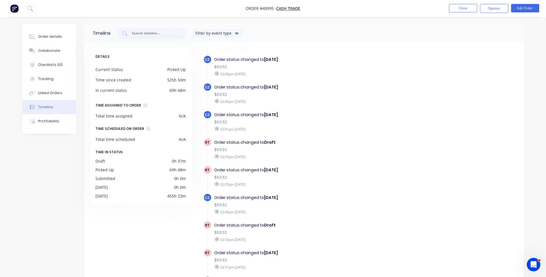
drag, startPoint x: 285, startPoint y: 112, endPoint x: 210, endPoint y: 55, distance: 94.4
click at [210, 55] on div "RT Order created 11:50am Monday 08/09/25 RT Order status changed to Submitted $…" at bounding box center [360, 190] width 315 height 531
click at [259, 72] on div "02:00pm Wednesday 17/09/25" at bounding box center [311, 73] width 195 height 5
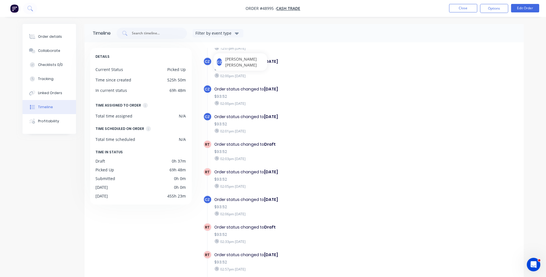
scroll to position [123, 0]
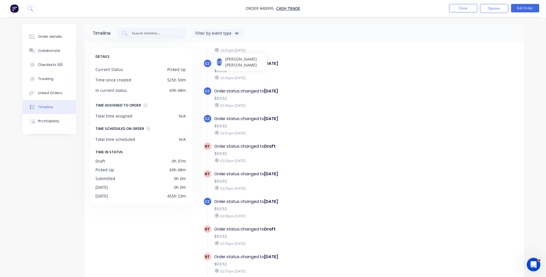
drag, startPoint x: 289, startPoint y: 115, endPoint x: 223, endPoint y: 54, distance: 90.0
click at [223, 54] on div "RT Order created 11:50am Monday 08/09/25 RT Order status changed to Submitted $…" at bounding box center [360, 194] width 315 height 531
click at [291, 116] on div "Order status changed to Wednesday" at bounding box center [311, 119] width 195 height 6
click at [281, 130] on div "02:01pm Wednesday 17/09/25" at bounding box center [311, 132] width 195 height 5
drag, startPoint x: 297, startPoint y: 114, endPoint x: 210, endPoint y: 53, distance: 106.1
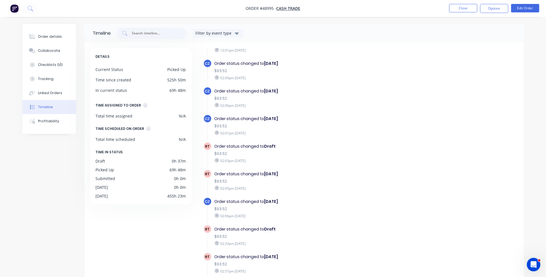
click at [210, 53] on div "RT Order created 11:50am Monday 08/09/25 RT Order status changed to Submitted $…" at bounding box center [360, 194] width 315 height 531
click at [280, 87] on div "Order status changed to Wednesday $93.52 02:00pm Wednesday 17/09/25" at bounding box center [312, 98] width 200 height 23
drag, startPoint x: 289, startPoint y: 116, endPoint x: 208, endPoint y: 58, distance: 99.1
click at [208, 58] on div "RT Order created 11:50am Monday 08/09/25 RT Order status changed to Submitted $…" at bounding box center [360, 194] width 315 height 531
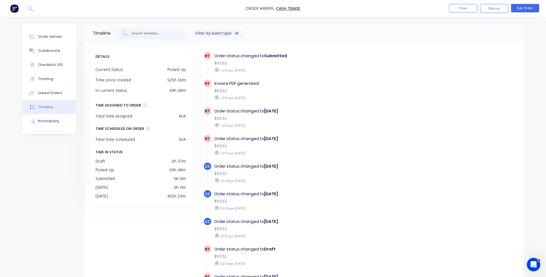
scroll to position [0, 0]
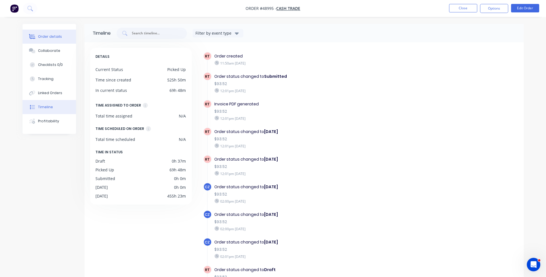
click at [65, 36] on button "Order details" at bounding box center [49, 37] width 53 height 14
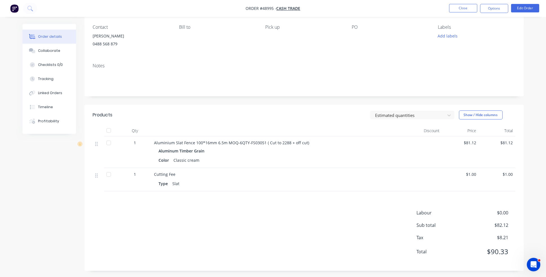
scroll to position [48, 0]
click at [64, 107] on button "Timeline" at bounding box center [49, 107] width 53 height 14
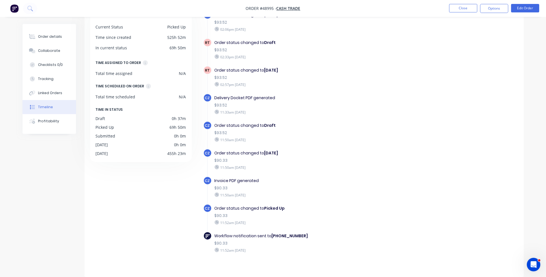
scroll to position [268, 0]
click at [59, 37] on div "Order details" at bounding box center [50, 36] width 24 height 5
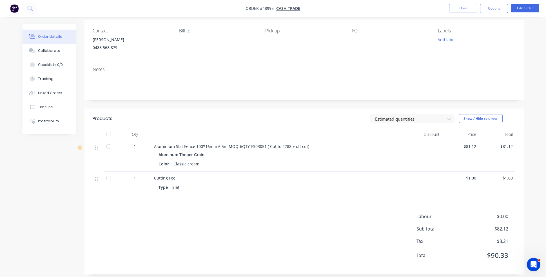
click at [377, 18] on div "Created by Rachel Created 08/09/25 Required 10/09/25 Assigned to Add team membe…" at bounding box center [303, 127] width 439 height 293
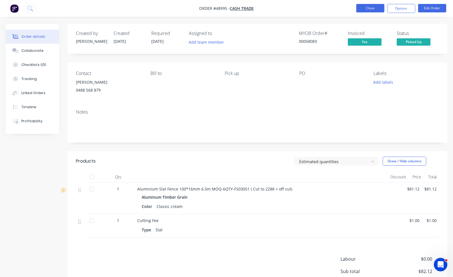
click at [370, 8] on button "Close" at bounding box center [370, 8] width 28 height 8
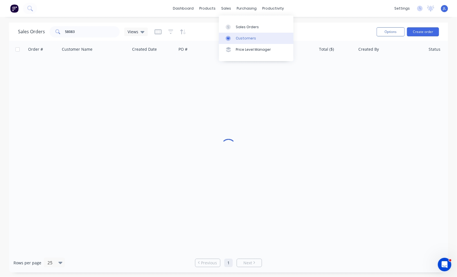
click at [235, 37] on link "Customers" at bounding box center [256, 38] width 75 height 11
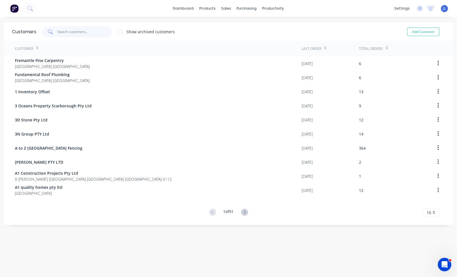
click at [95, 31] on input "text" at bounding box center [85, 31] width 55 height 11
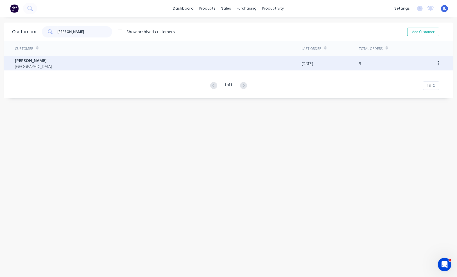
type input "juana"
click at [82, 66] on div "Juana Liu Australia" at bounding box center [158, 63] width 287 height 14
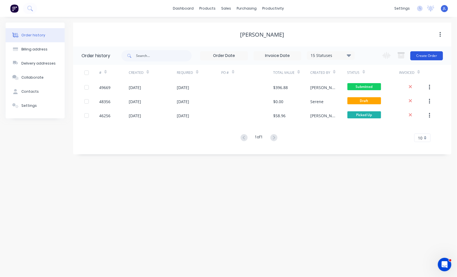
click at [428, 55] on button "Create Order" at bounding box center [427, 55] width 33 height 9
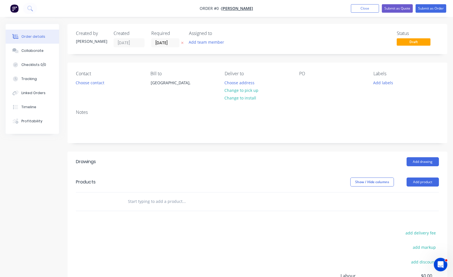
click at [158, 1] on nav "Order #0 - Juana Liu Add product Close Submit as Quote Submit as Order" at bounding box center [226, 8] width 453 height 17
click at [151, 6] on nav "Order #0 - Juana Liu Add product Close Submit as Quote Submit as Order" at bounding box center [226, 8] width 453 height 17
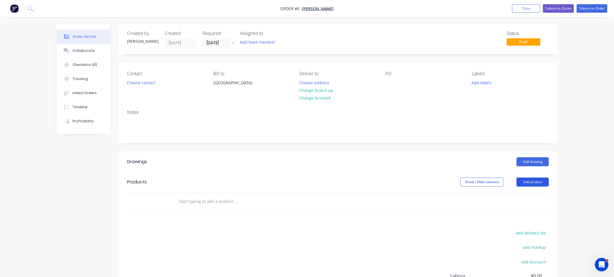
click at [543, 184] on button "Add product" at bounding box center [533, 181] width 32 height 9
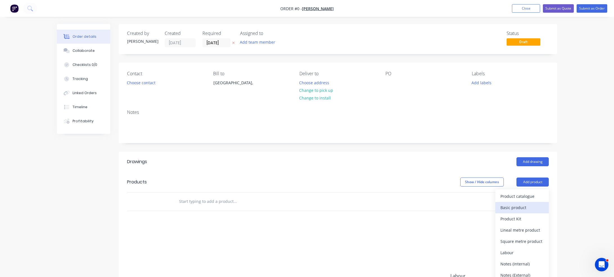
click at [516, 205] on div "Basic product" at bounding box center [522, 207] width 43 height 8
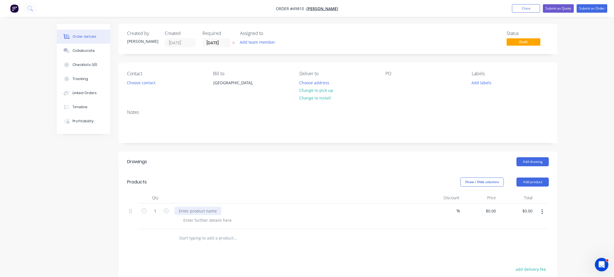
click at [195, 210] on div at bounding box center [197, 211] width 47 height 8
paste div
drag, startPoint x: 196, startPoint y: 210, endPoint x: 167, endPoint y: 208, distance: 28.2
click at [167, 208] on div "1 4006740 SISAL BUBBLE CELL 100 1350MMX22.25M 30M2 % $0.00 $0.00 $0.00 $0.00" at bounding box center [338, 219] width 422 height 32
click at [223, 215] on div "SISAL BUBBLE CELL 100 1350MMX22.25M 30M2" at bounding box center [200, 214] width 53 height 14
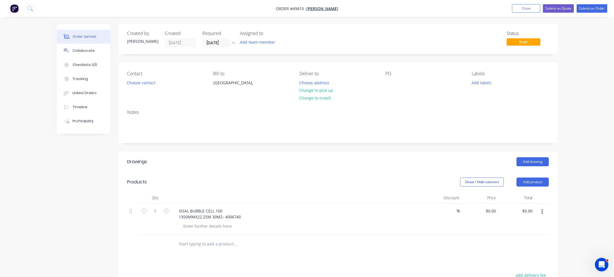
click at [256, 186] on header "Products Show / Hide columns Add product" at bounding box center [338, 182] width 439 height 20
click at [257, 176] on header "Products Show / Hide columns Add product" at bounding box center [338, 182] width 439 height 20
click at [159, 210] on input "1" at bounding box center [155, 211] width 15 height 8
type input "6"
click at [242, 170] on header "Drawings Add drawing" at bounding box center [338, 161] width 439 height 20
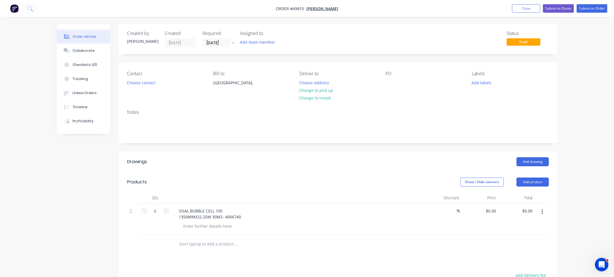
click at [317, 161] on div "Add drawing" at bounding box center [383, 161] width 332 height 9
click at [321, 160] on div "Add drawing" at bounding box center [383, 161] width 332 height 9
click at [491, 210] on div "0 $0.00" at bounding box center [490, 211] width 15 height 8
type input "$200.00"
type input "$1,200.00"
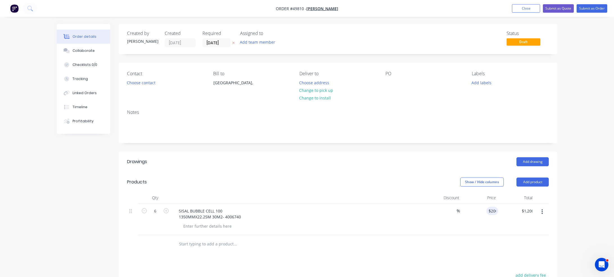
click at [466, 175] on header "Products Show / Hide columns Add product" at bounding box center [338, 182] width 439 height 20
click at [445, 168] on header "Drawings Add drawing" at bounding box center [338, 161] width 439 height 20
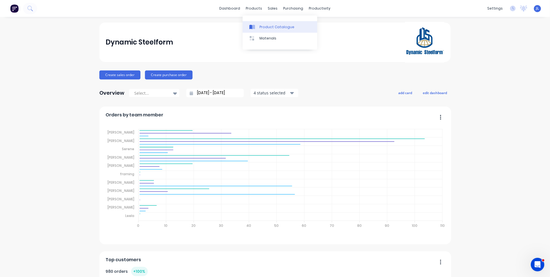
click at [263, 26] on div "Product Catalogue" at bounding box center [276, 26] width 35 height 5
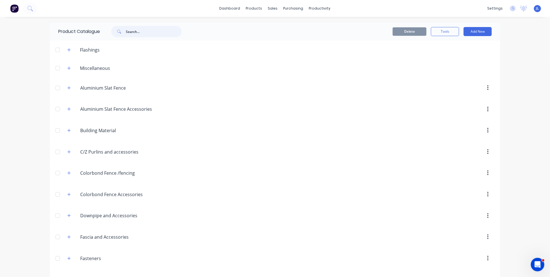
click at [145, 36] on input "text" at bounding box center [154, 31] width 56 height 11
click at [146, 30] on input "text" at bounding box center [154, 31] width 56 height 11
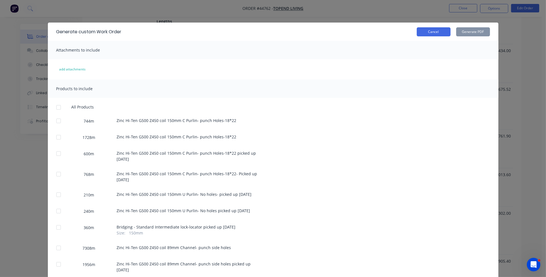
click at [432, 33] on button "Cancel" at bounding box center [433, 31] width 34 height 9
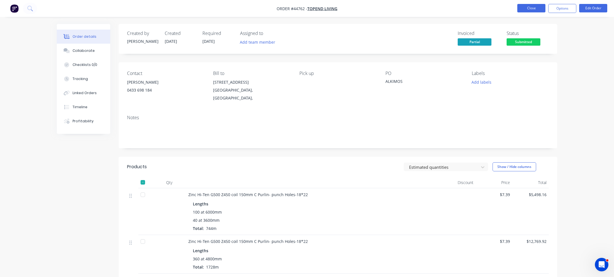
click at [537, 8] on button "Close" at bounding box center [532, 8] width 28 height 8
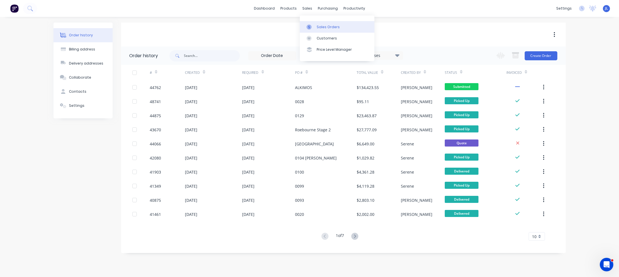
drag, startPoint x: 321, startPoint y: 27, endPoint x: 316, endPoint y: 27, distance: 5.6
click at [321, 27] on div "Sales Orders" at bounding box center [328, 26] width 23 height 5
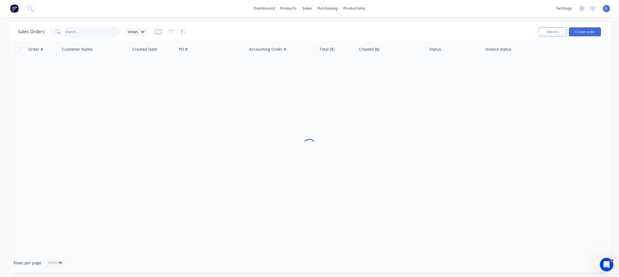
click at [90, 28] on input "text" at bounding box center [92, 31] width 55 height 11
click at [300, 27] on div "Product Catalogue" at bounding box center [313, 26] width 35 height 5
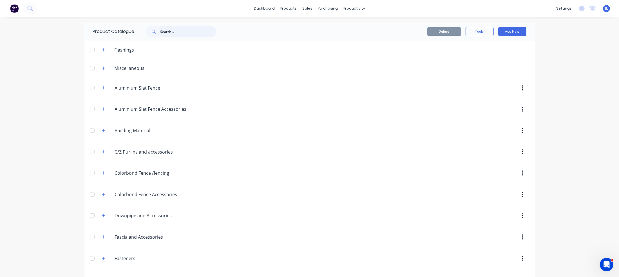
click at [189, 31] on input "text" at bounding box center [188, 31] width 56 height 11
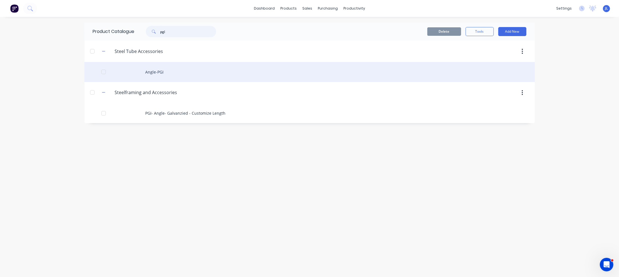
type input "pgi"
click at [168, 71] on div "Angle-PGI" at bounding box center [309, 72] width 450 height 20
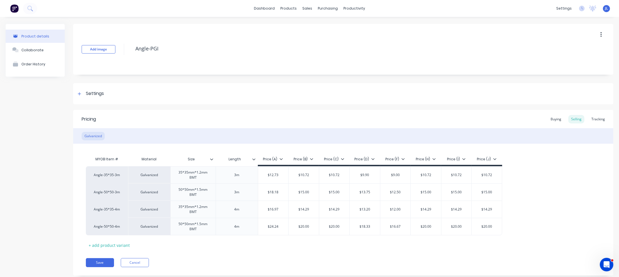
type textarea "x"
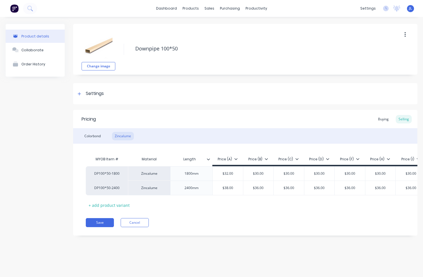
type textarea "x"
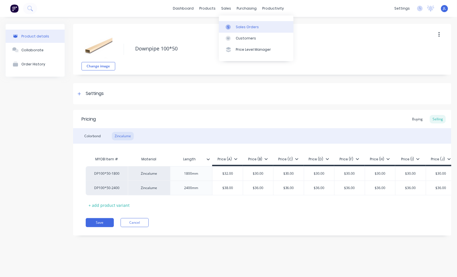
click at [238, 26] on div "Sales Orders" at bounding box center [247, 26] width 23 height 5
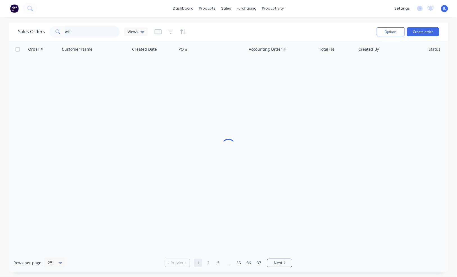
click at [84, 31] on input "will" at bounding box center [92, 31] width 55 height 11
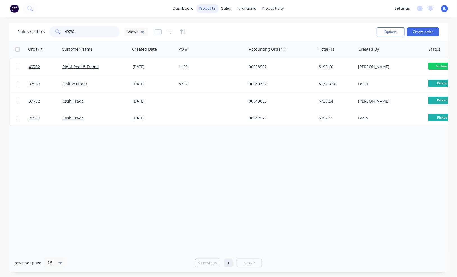
type input "49782"
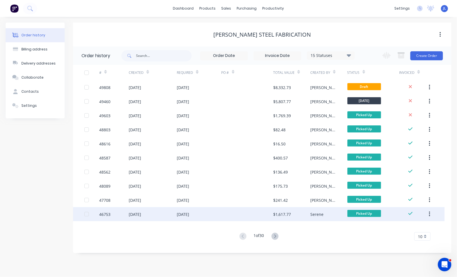
click at [230, 214] on div at bounding box center [248, 214] width 52 height 14
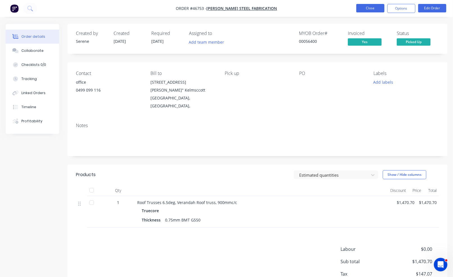
click at [373, 6] on button "Close" at bounding box center [370, 8] width 28 height 8
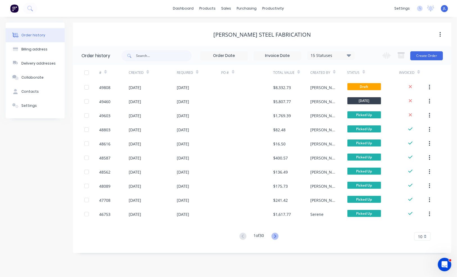
click at [277, 233] on icon at bounding box center [275, 235] width 7 height 7
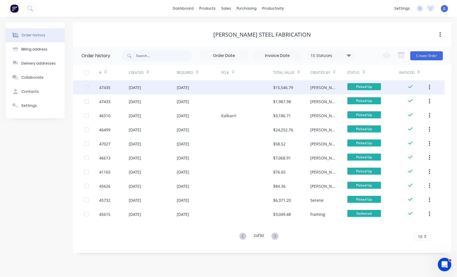
click at [237, 88] on div at bounding box center [248, 87] width 52 height 14
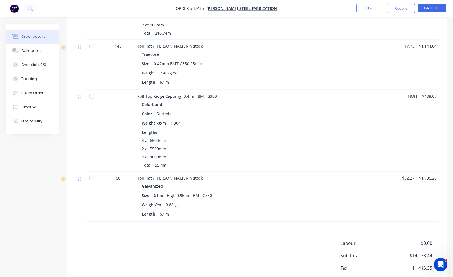
scroll to position [745, 0]
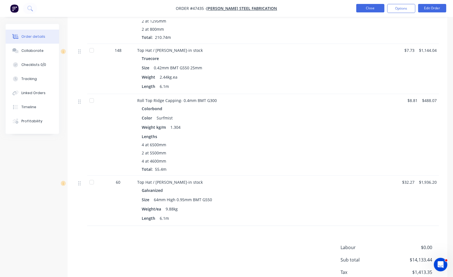
click at [373, 9] on button "Close" at bounding box center [370, 8] width 28 height 8
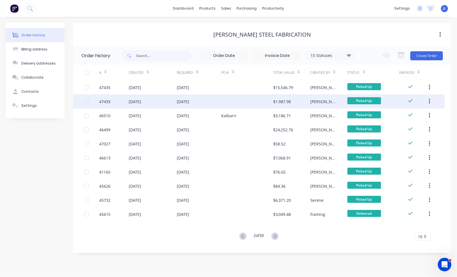
click at [253, 102] on div at bounding box center [248, 101] width 52 height 14
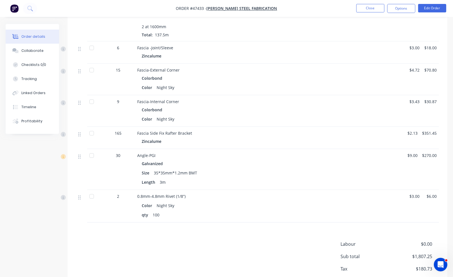
scroll to position [366, 0]
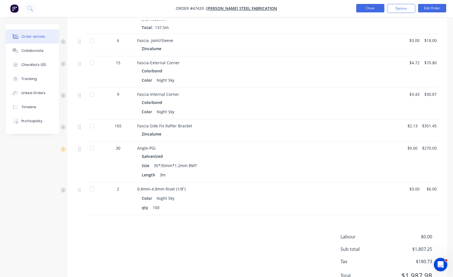
click at [372, 5] on button "Close" at bounding box center [370, 8] width 28 height 8
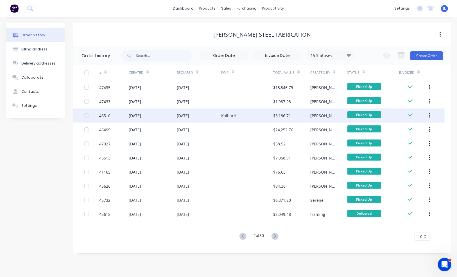
click at [248, 116] on div "Kalbarri" at bounding box center [248, 115] width 52 height 14
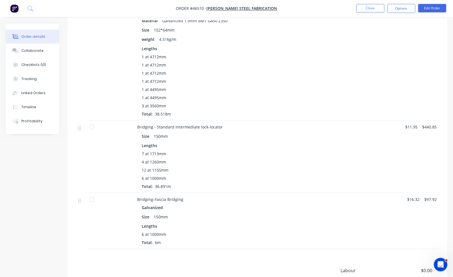
scroll to position [422, 0]
click at [373, 12] on button "Close" at bounding box center [370, 8] width 28 height 8
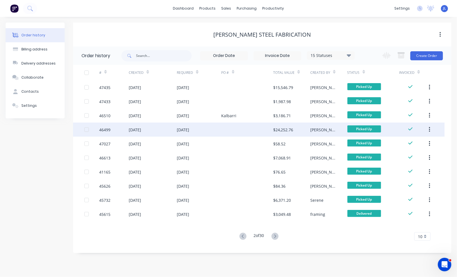
click at [267, 129] on div at bounding box center [248, 129] width 52 height 14
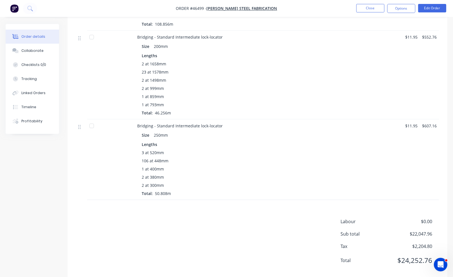
scroll to position [820, 0]
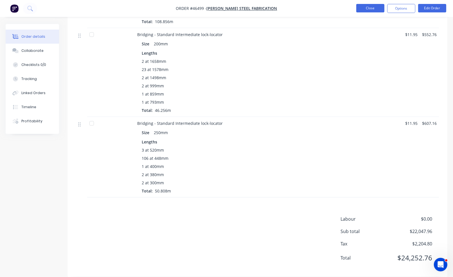
click at [377, 8] on button "Close" at bounding box center [370, 8] width 28 height 8
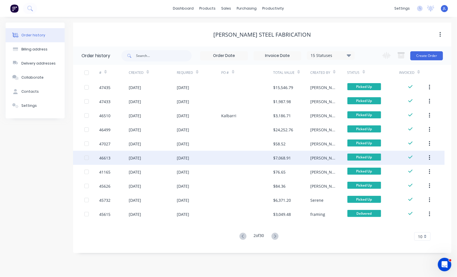
click at [261, 160] on div at bounding box center [248, 158] width 52 height 14
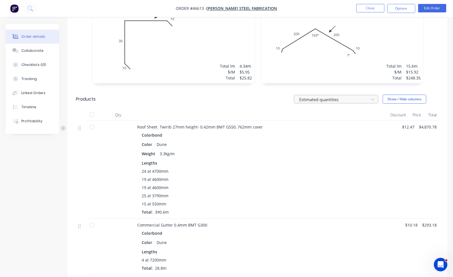
scroll to position [394, 0]
click at [384, 11] on button "Close" at bounding box center [370, 8] width 28 height 8
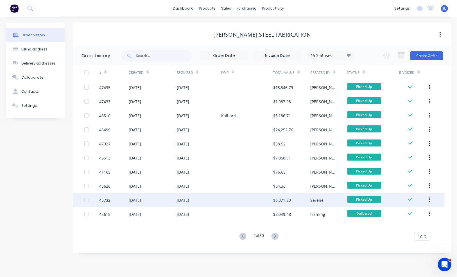
click at [256, 199] on div at bounding box center [248, 200] width 52 height 14
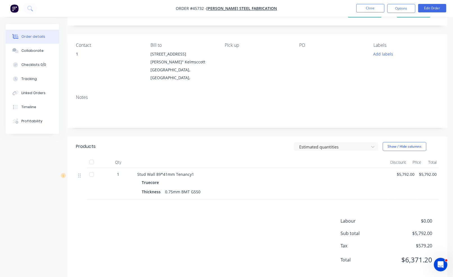
scroll to position [30, 0]
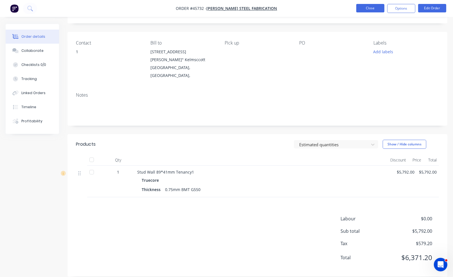
click at [363, 10] on button "Close" at bounding box center [370, 8] width 28 height 8
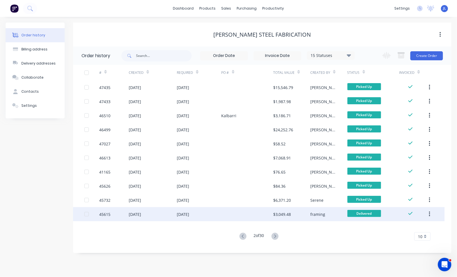
click at [240, 212] on div at bounding box center [248, 214] width 52 height 14
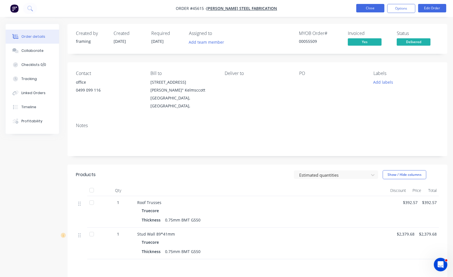
click at [369, 6] on button "Close" at bounding box center [370, 8] width 28 height 8
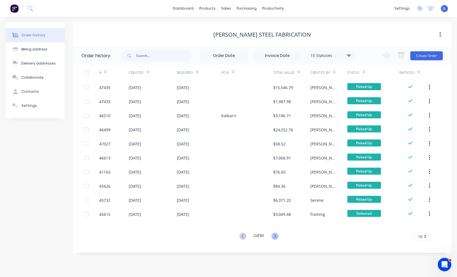
click at [275, 235] on icon at bounding box center [275, 235] width 7 height 7
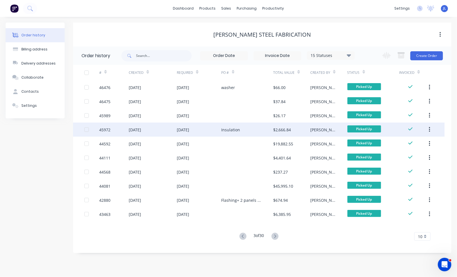
click at [217, 129] on div "[DATE]" at bounding box center [199, 129] width 44 height 14
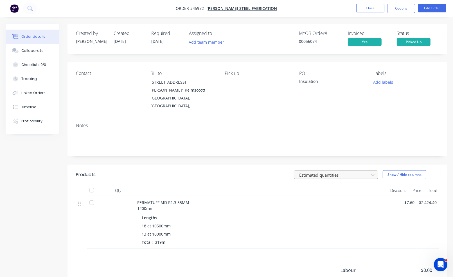
click at [365, 171] on div at bounding box center [333, 174] width 68 height 7
click at [214, 170] on div "Estimated quantities Show / Hide columns" at bounding box center [296, 174] width 286 height 9
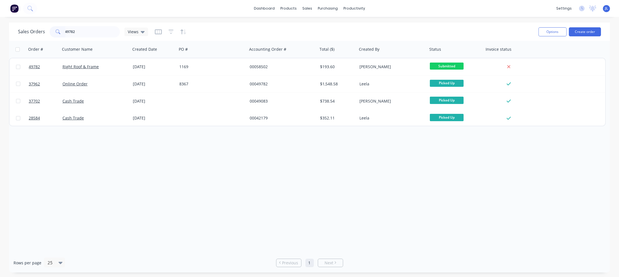
drag, startPoint x: 88, startPoint y: 30, endPoint x: 41, endPoint y: 30, distance: 47.0
click at [41, 30] on div "Sales Orders 49782 Views" at bounding box center [83, 31] width 130 height 11
type input "45456"
click at [112, 13] on div "dashboard products sales purchasing productivity dashboard products Product Cat…" at bounding box center [309, 8] width 619 height 17
click at [606, 8] on span "JL" at bounding box center [606, 8] width 3 height 5
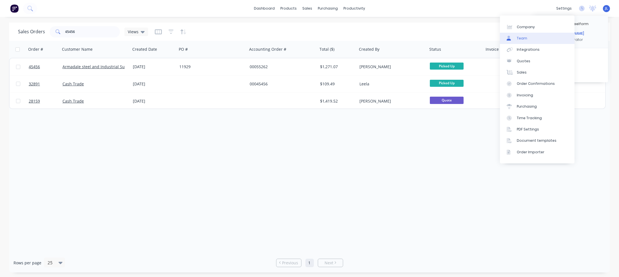
click at [528, 39] on link "Team" at bounding box center [537, 38] width 75 height 11
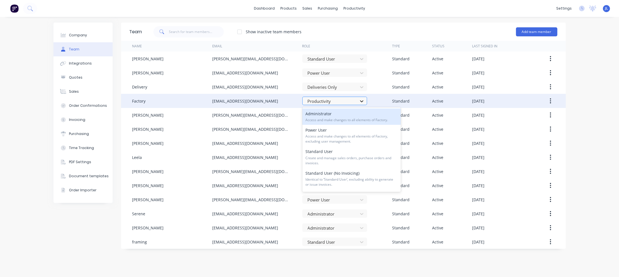
click at [362, 101] on icon at bounding box center [361, 101] width 3 height 2
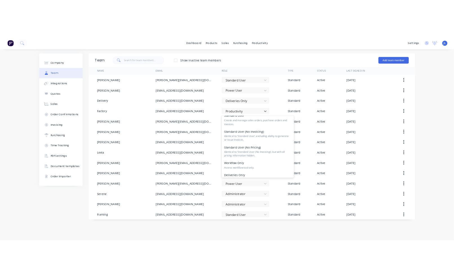
scroll to position [86, 0]
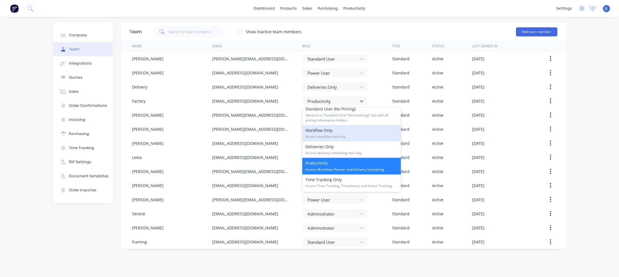
click at [598, 125] on div "Company Team Integrations Quotes Sales Order Confirmations Invoicing Purchasing…" at bounding box center [309, 147] width 619 height 260
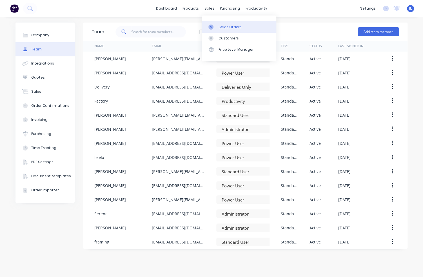
click at [224, 27] on div "Sales Orders" at bounding box center [229, 26] width 23 height 5
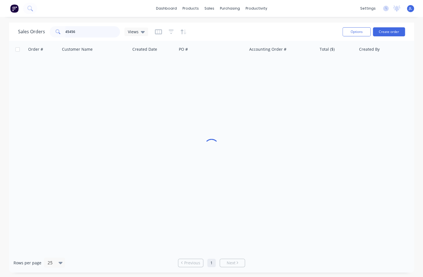
click at [81, 29] on input "45456" at bounding box center [92, 31] width 55 height 11
click at [225, 38] on div "Customers" at bounding box center [228, 38] width 20 height 5
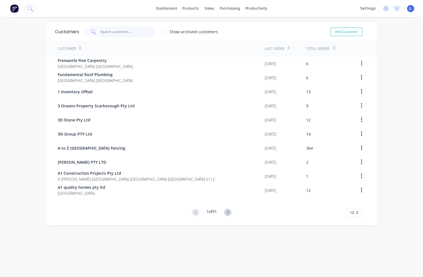
click at [121, 31] on input "text" at bounding box center [127, 31] width 55 height 11
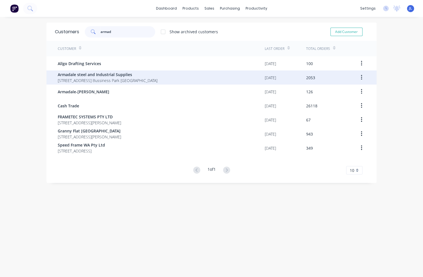
type input "armad"
click at [119, 77] on span "Armadale steel and Industrial Supplies" at bounding box center [108, 74] width 100 height 6
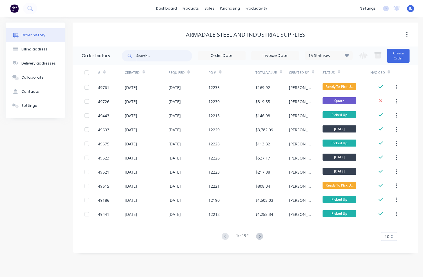
click at [154, 58] on input "text" at bounding box center [164, 55] width 56 height 11
type input "12236"
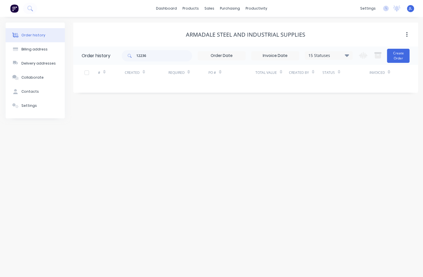
click at [343, 54] on div "15 Statuses" at bounding box center [328, 55] width 47 height 6
click at [375, 131] on label at bounding box center [375, 131] width 0 height 0
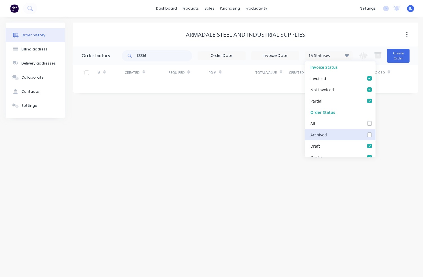
click at [375, 134] on input "checkbox" at bounding box center [377, 133] width 5 height 5
checkbox input "true"
click at [355, 37] on div "Armadale steel and Industrial Supplies" at bounding box center [245, 34] width 344 height 7
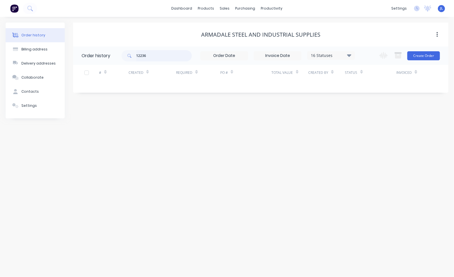
click at [167, 54] on input "12236" at bounding box center [164, 55] width 56 height 11
click at [208, 5] on div "products" at bounding box center [206, 8] width 22 height 8
click at [222, 26] on div "Product Catalogue" at bounding box center [231, 26] width 35 height 5
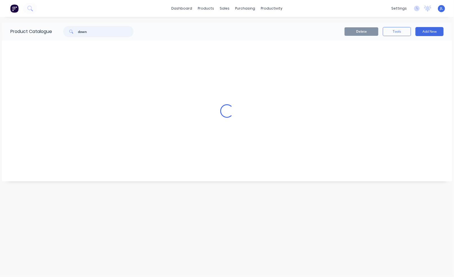
click at [106, 31] on input "down" at bounding box center [106, 31] width 56 height 11
click at [106, 30] on input "down" at bounding box center [106, 31] width 56 height 11
type input "0.42"
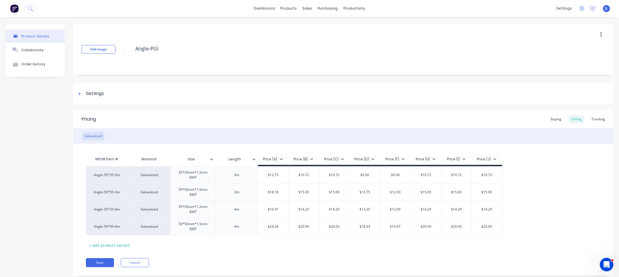
click at [316, 74] on div "Add image Angle-PGI" at bounding box center [343, 49] width 540 height 51
type textarea "x"
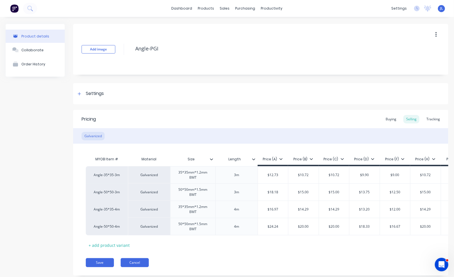
click at [136, 264] on button "Cancel" at bounding box center [135, 262] width 28 height 9
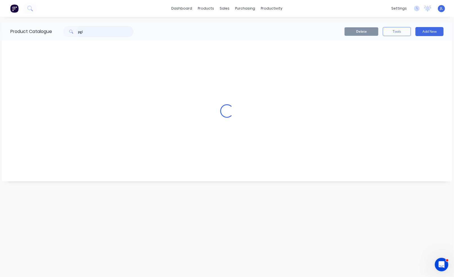
click at [101, 34] on input "pgi" at bounding box center [106, 31] width 56 height 11
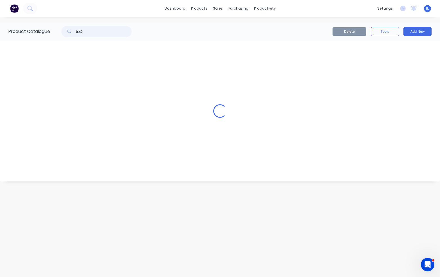
type input "0.42"
click at [41, 14] on div "dashboard products sales purchasing productivity dashboard products Product Cat…" at bounding box center [220, 8] width 440 height 17
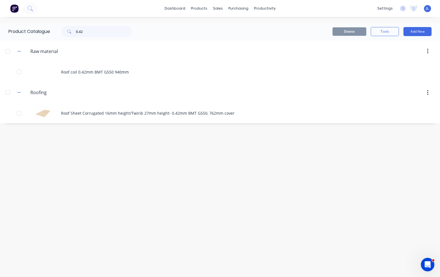
click at [85, 9] on div "dashboard products sales purchasing productivity dashboard products Product Cat…" at bounding box center [220, 8] width 440 height 17
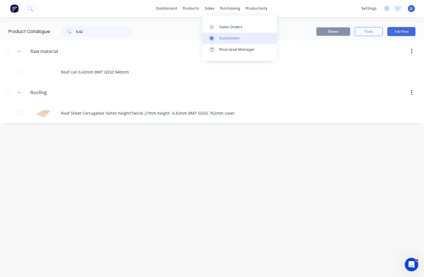
click at [223, 39] on div "Customers" at bounding box center [229, 38] width 20 height 5
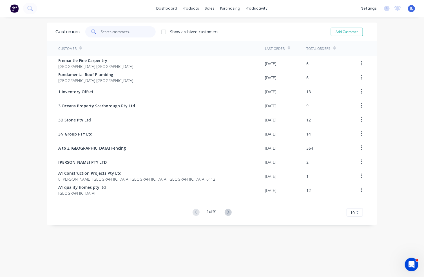
click at [143, 30] on input "text" at bounding box center [128, 31] width 55 height 11
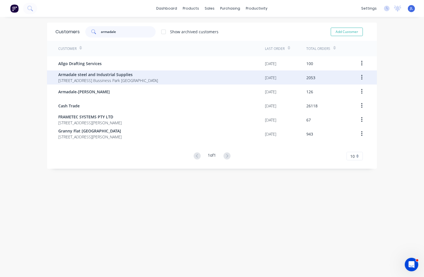
type input "armadale"
click at [101, 75] on span "Armadale steel and Industrial Supplies" at bounding box center [108, 74] width 100 height 6
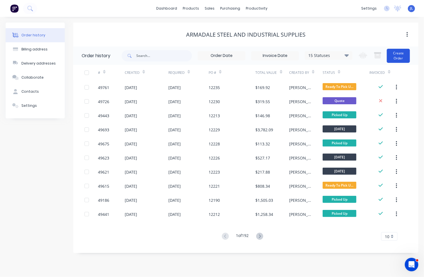
click at [396, 55] on button "Create Order" at bounding box center [398, 56] width 23 height 14
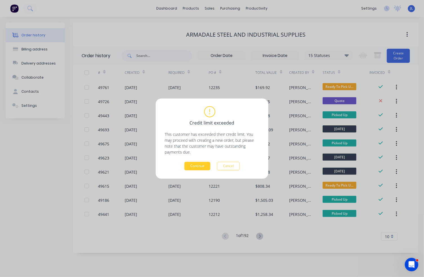
click at [201, 169] on button "Continue" at bounding box center [197, 166] width 26 height 8
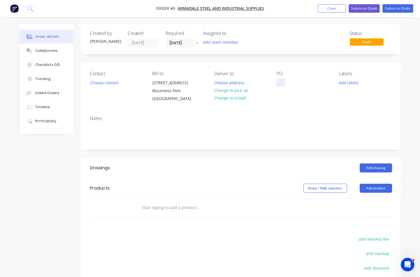
click at [283, 79] on div at bounding box center [280, 82] width 9 height 8
click at [105, 82] on div "Order details Collaborate Checklists 0/0 Tracking Linked Orders Timeline Profit…" at bounding box center [210, 186] width 392 height 324
click at [112, 82] on button "Choose contact" at bounding box center [104, 82] width 35 height 8
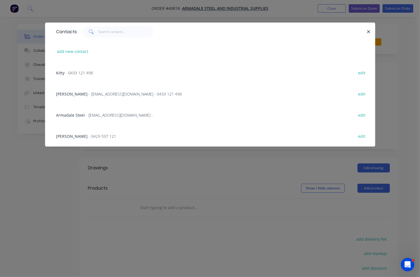
click at [78, 73] on span "- 0433 121 498" at bounding box center [79, 72] width 27 height 5
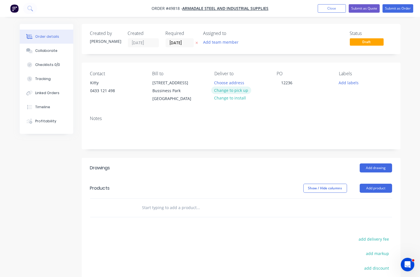
click at [240, 90] on button "Change to pick up" at bounding box center [231, 90] width 40 height 8
click at [375, 186] on button "Add product" at bounding box center [375, 187] width 32 height 9
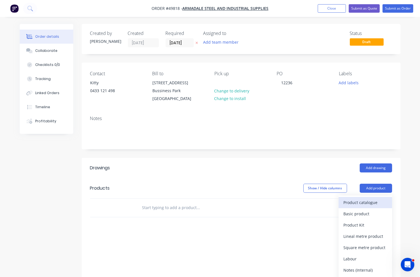
click at [364, 201] on div "Product catalogue" at bounding box center [364, 202] width 43 height 8
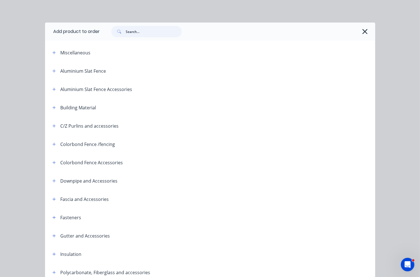
click at [134, 31] on input "text" at bounding box center [154, 31] width 56 height 11
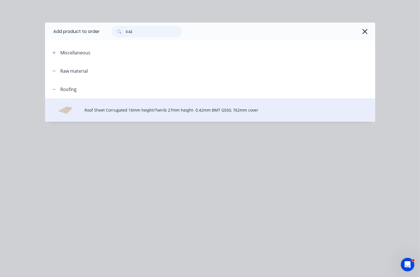
type input "0.42"
click at [163, 105] on td "Roof Sheet Corrugated 16mm height/Twirib 27mm height- 0.42mm BMT G550, 762mm co…" at bounding box center [229, 109] width 290 height 23
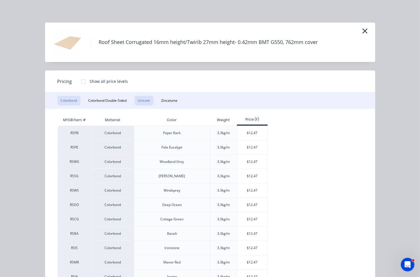
click at [139, 100] on button "Unicote" at bounding box center [143, 101] width 19 height 10
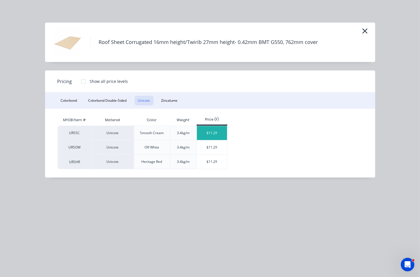
click at [214, 133] on div "$11.29" at bounding box center [212, 133] width 30 height 14
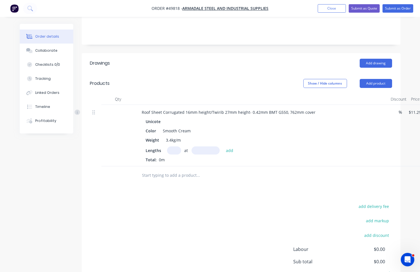
scroll to position [113, 0]
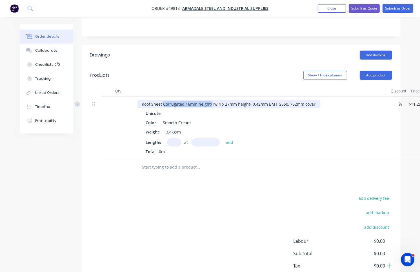
drag, startPoint x: 210, startPoint y: 103, endPoint x: 162, endPoint y: 104, distance: 48.4
click at [162, 104] on div "Roof Sheet Corrugated 16mm height/Twirib 27mm height- 0.42mm BMT G550, 762mm co…" at bounding box center [228, 104] width 183 height 8
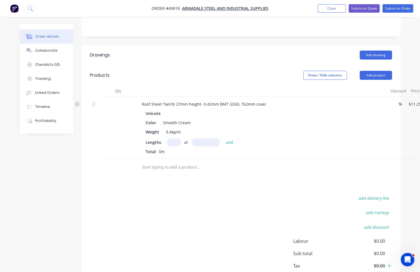
drag, startPoint x: 168, startPoint y: 146, endPoint x: 172, endPoint y: 142, distance: 5.4
click at [171, 143] on div "at add" at bounding box center [201, 142] width 69 height 8
click at [172, 142] on input "text" at bounding box center [174, 142] width 14 height 8
type input "7"
type input "2280"
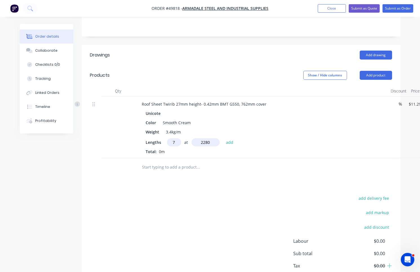
click at [223, 138] on button "add" at bounding box center [229, 142] width 13 height 8
type input "$180.19"
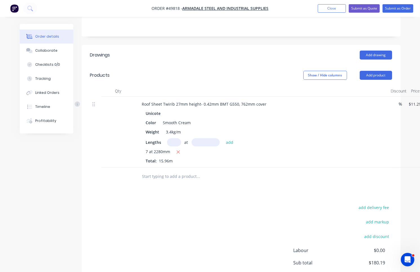
click at [235, 161] on div "7 at 2280mm Total: 15.96m" at bounding box center [262, 156] width 232 height 15
click at [289, 173] on div at bounding box center [221, 176] width 169 height 11
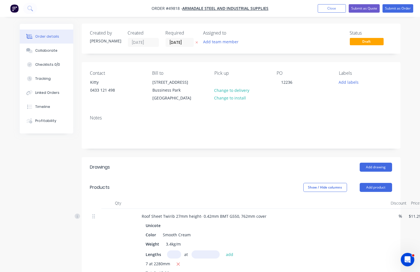
scroll to position [0, 0]
click at [186, 41] on input "[DATE]" at bounding box center [180, 43] width 28 height 8
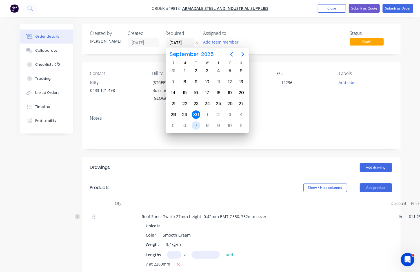
click at [196, 125] on div "7" at bounding box center [196, 126] width 8 height 8
type input "07/10/25"
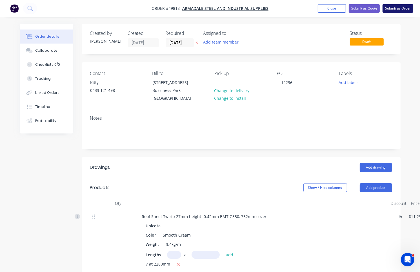
click at [395, 10] on button "Submit as Order" at bounding box center [397, 8] width 31 height 8
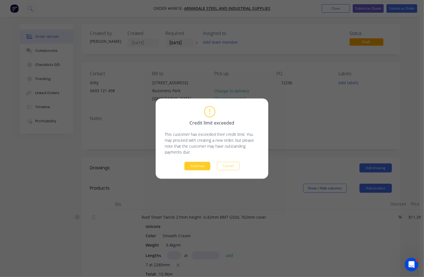
click at [201, 169] on button "Continue" at bounding box center [197, 166] width 26 height 8
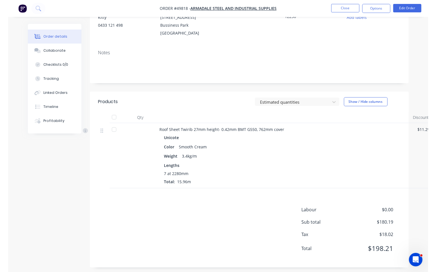
scroll to position [69, 0]
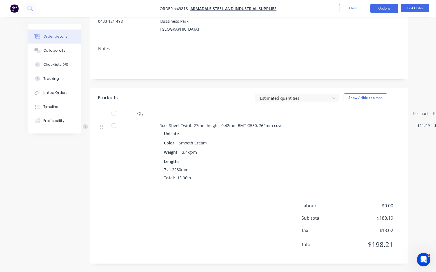
click at [381, 10] on button "Options" at bounding box center [384, 8] width 28 height 9
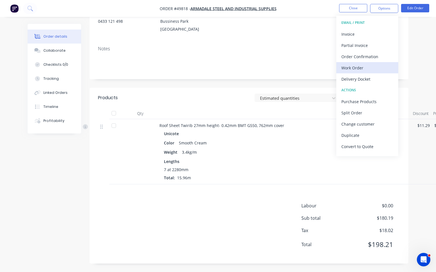
click at [362, 68] on div "Work Order" at bounding box center [367, 68] width 52 height 8
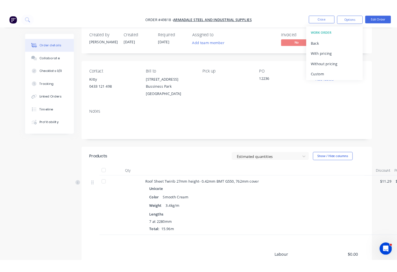
scroll to position [0, 0]
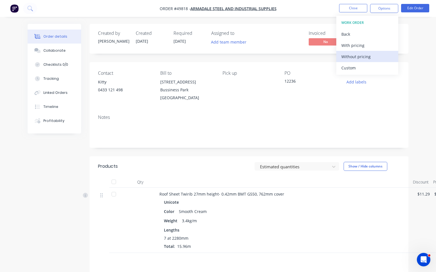
click at [362, 56] on div "Without pricing" at bounding box center [367, 57] width 52 height 8
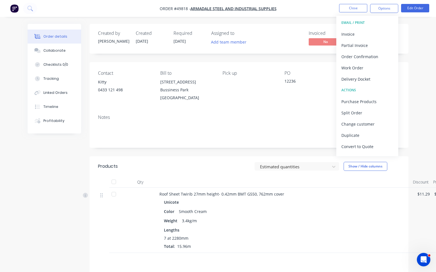
click at [307, 8] on nav "Order #49818 - Armadale steel and Industrial Supplies Close Options EMAIL / PRI…" at bounding box center [218, 8] width 436 height 17
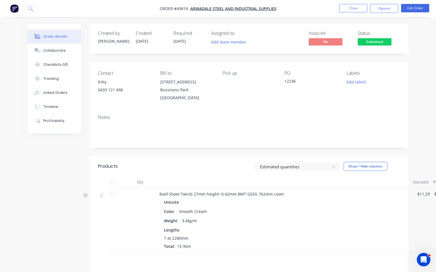
drag, startPoint x: 379, startPoint y: 8, endPoint x: 374, endPoint y: 15, distance: 8.5
click at [379, 8] on button "Options" at bounding box center [384, 8] width 28 height 9
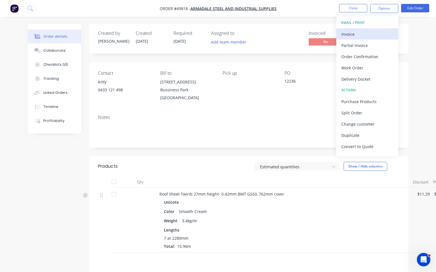
click at [358, 32] on div "Invoice" at bounding box center [367, 34] width 52 height 8
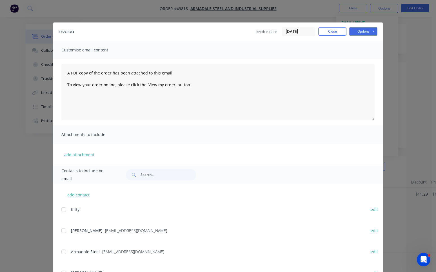
click at [62, 230] on div at bounding box center [63, 230] width 11 height 11
click at [371, 32] on button "Options" at bounding box center [363, 31] width 28 height 8
click at [361, 59] on button "Email" at bounding box center [367, 59] width 36 height 9
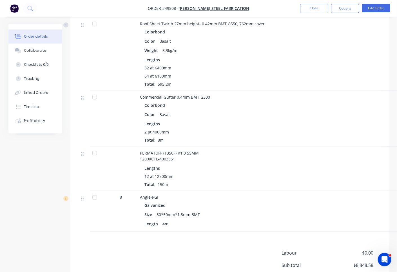
scroll to position [344, 0]
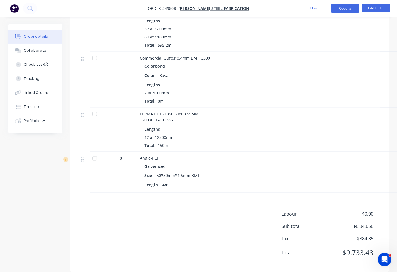
click at [344, 9] on button "Options" at bounding box center [345, 8] width 28 height 9
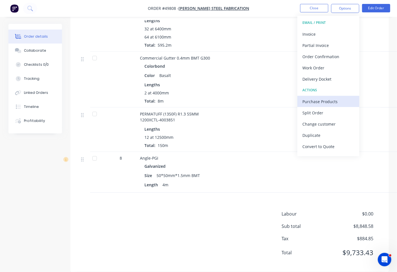
click at [337, 104] on div "Purchase Products" at bounding box center [328, 102] width 52 height 8
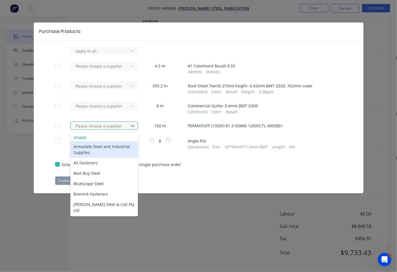
click at [113, 127] on div at bounding box center [100, 126] width 51 height 7
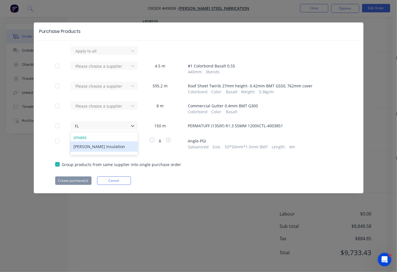
type input "FLE"
click at [97, 148] on div "[PERSON_NAME] Insulation" at bounding box center [104, 147] width 68 height 10
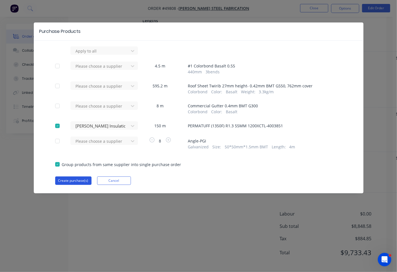
click at [72, 181] on button "Create purchase(s)" at bounding box center [73, 181] width 36 height 8
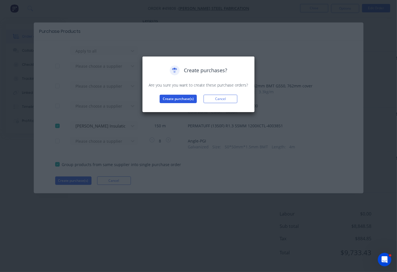
click at [177, 98] on button "Create purchase(s)" at bounding box center [178, 99] width 37 height 8
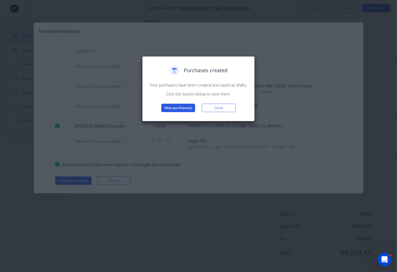
click at [180, 108] on button "View purchase(s)" at bounding box center [178, 108] width 34 height 8
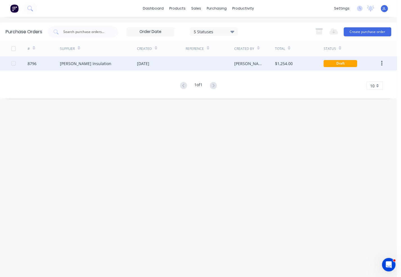
click at [118, 66] on div "[PERSON_NAME] Insulation" at bounding box center [98, 63] width 77 height 14
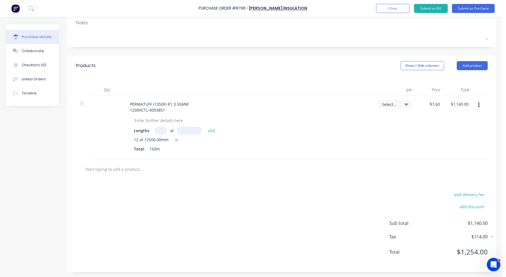
scroll to position [85, 0]
click at [418, 104] on input "7.60" at bounding box center [435, 104] width 11 height 8
click at [418, 106] on input "7.60" at bounding box center [435, 104] width 11 height 8
type input "$0.00"
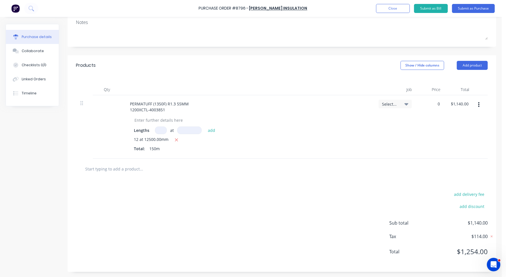
type input "$0.00"
click at [418, 132] on div "$0.00 0" at bounding box center [430, 126] width 28 height 63
click at [418, 138] on div "$0.00 $0.00" at bounding box center [459, 126] width 29 height 63
click at [418, 143] on div "$0.00 $0.00" at bounding box center [430, 126] width 29 height 63
click at [21, 80] on button "Linked Orders" at bounding box center [32, 79] width 53 height 14
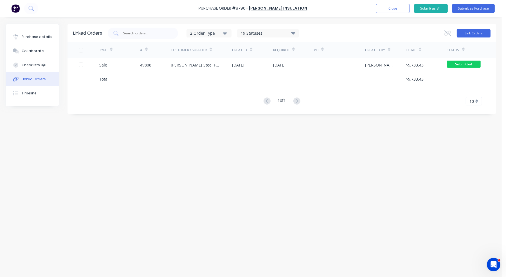
click at [418, 31] on button "Link Orders" at bounding box center [474, 33] width 34 height 8
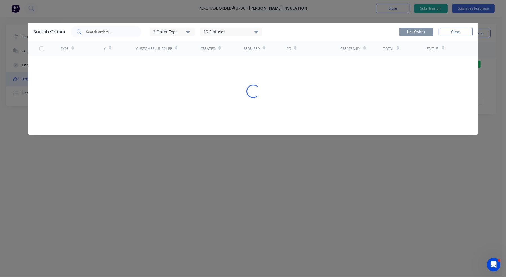
click at [106, 30] on input "text" at bounding box center [109, 32] width 47 height 6
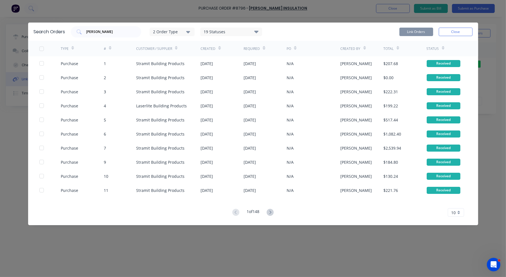
click at [250, 32] on div "19 Statuses" at bounding box center [231, 32] width 61 height 6
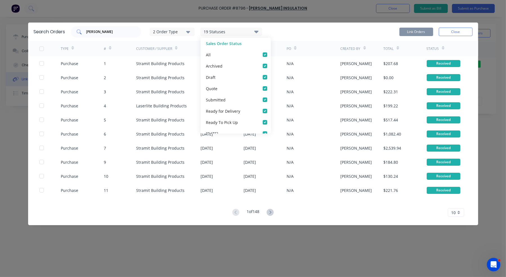
click at [109, 28] on div "[PERSON_NAME]" at bounding box center [106, 31] width 70 height 11
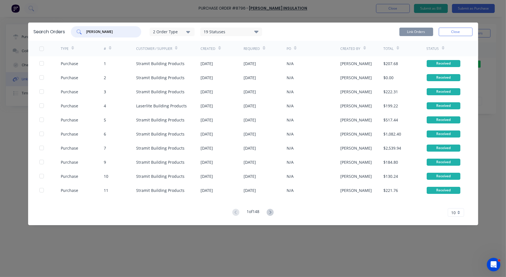
click at [115, 32] on input "[PERSON_NAME]" at bounding box center [109, 32] width 47 height 6
drag, startPoint x: 115, startPoint y: 30, endPoint x: 77, endPoint y: 30, distance: 38.5
click at [77, 30] on div "[PERSON_NAME]" at bounding box center [106, 31] width 70 height 11
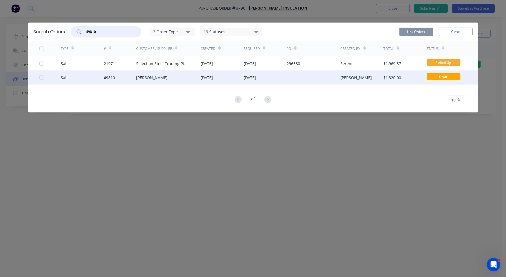
click at [43, 76] on div at bounding box center [41, 77] width 11 height 11
type input "49810"
click at [418, 31] on button "Link Orders" at bounding box center [417, 32] width 34 height 8
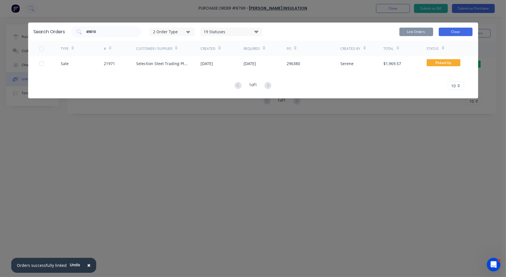
click at [418, 30] on button "Close" at bounding box center [456, 32] width 34 height 8
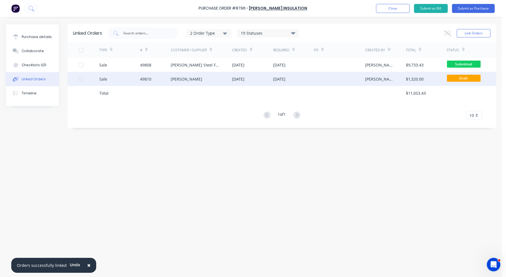
click at [184, 77] on div "[PERSON_NAME]" at bounding box center [187, 79] width 32 height 6
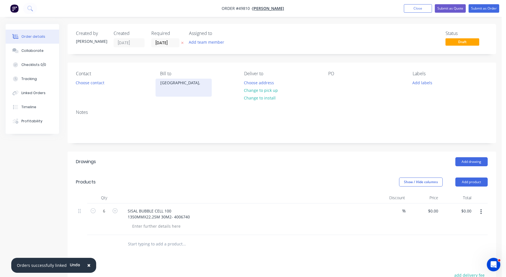
type input "$200.00"
type input "$1,200.00"
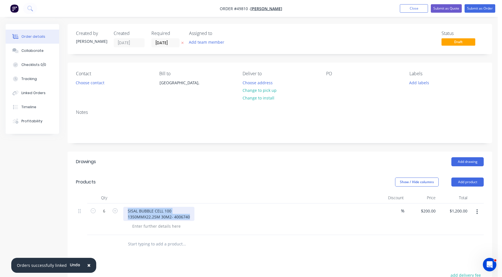
drag, startPoint x: 192, startPoint y: 217, endPoint x: 124, endPoint y: 210, distance: 67.8
click at [124, 210] on div "SISAL BUBBLE CELL 100 1350MMX22.25M 30M2- 4006740" at bounding box center [158, 214] width 71 height 14
copy div "SISAL BUBBLE CELL 100 1350MMX22.25M 30M2- 4006740"
click at [27, 107] on div "Timeline" at bounding box center [28, 106] width 15 height 5
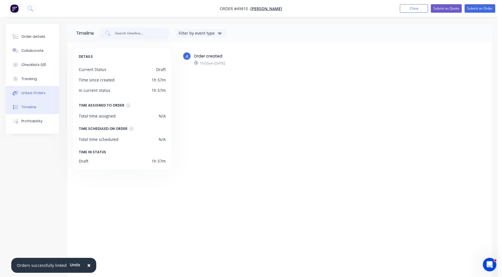
click at [30, 92] on div "Linked Orders" at bounding box center [33, 92] width 24 height 5
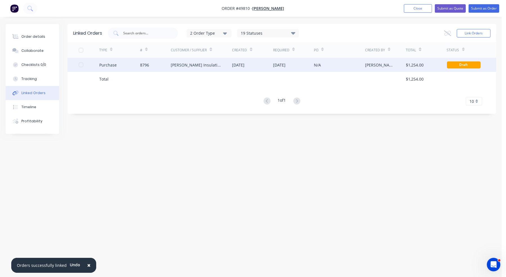
click at [159, 66] on div "8796" at bounding box center [155, 65] width 31 height 14
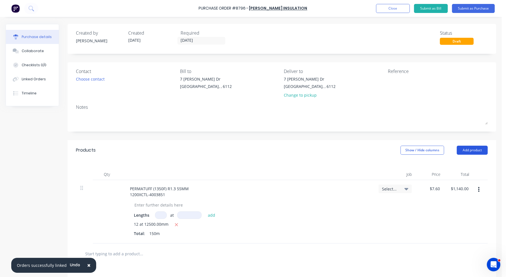
click at [418, 151] on button "Add product" at bounding box center [472, 149] width 31 height 9
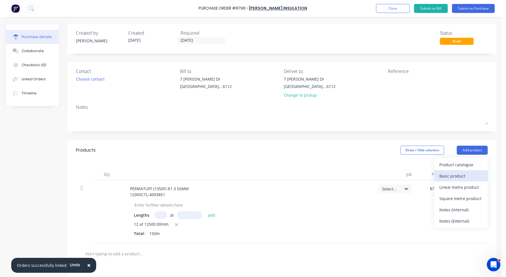
click at [418, 173] on div "Basic product" at bounding box center [460, 176] width 43 height 8
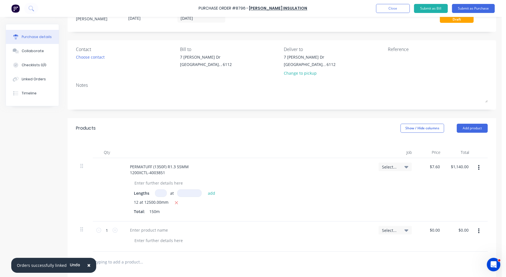
scroll to position [115, 0]
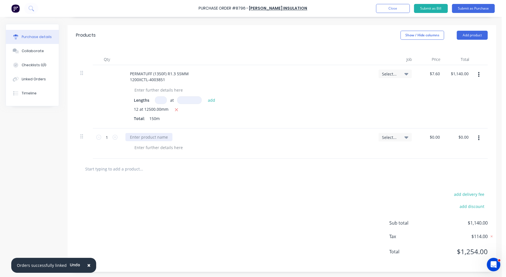
click at [145, 133] on div at bounding box center [148, 137] width 47 height 8
paste div
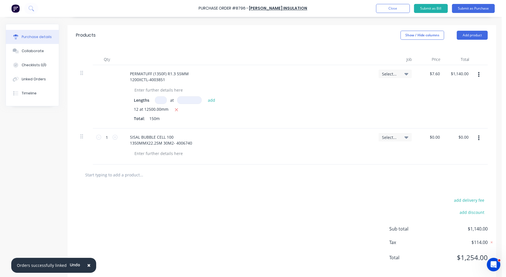
click at [186, 196] on div "add delivery fee add discount Sub total $1,140.00 Tax $114.00 Total $1,254.00" at bounding box center [282, 231] width 429 height 93
click at [111, 135] on input "1" at bounding box center [106, 137] width 11 height 8
type input "6"
drag, startPoint x: 210, startPoint y: 200, endPoint x: 249, endPoint y: 189, distance: 40.6
click at [210, 200] on div "add delivery fee add discount Sub total $1,140.00 Tax $114.00 Total $1,254.00" at bounding box center [282, 231] width 429 height 93
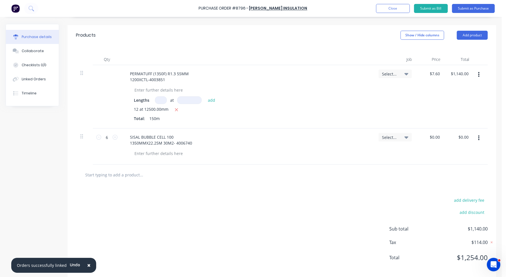
click at [249, 189] on div "add delivery fee add discount Sub total $1,140.00 Tax $114.00 Total $1,254.00" at bounding box center [282, 231] width 429 height 93
click at [253, 181] on div at bounding box center [282, 174] width 412 height 21
click at [265, 44] on div "Products Show / Hide columns Add product" at bounding box center [282, 35] width 429 height 20
drag, startPoint x: 230, startPoint y: 173, endPoint x: 235, endPoint y: 173, distance: 5.1
click at [230, 173] on div at bounding box center [164, 174] width 169 height 11
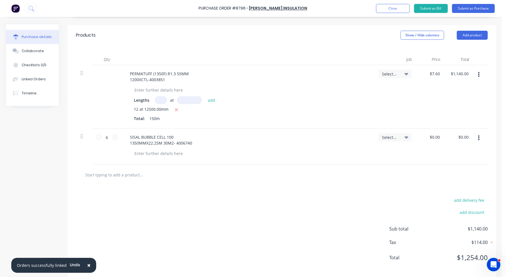
click at [268, 170] on div at bounding box center [281, 174] width 403 height 11
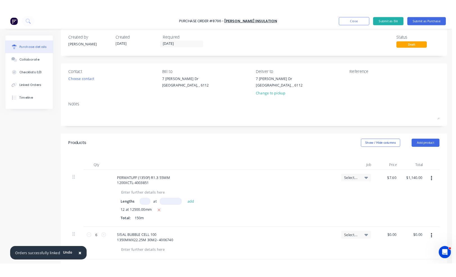
scroll to position [0, 0]
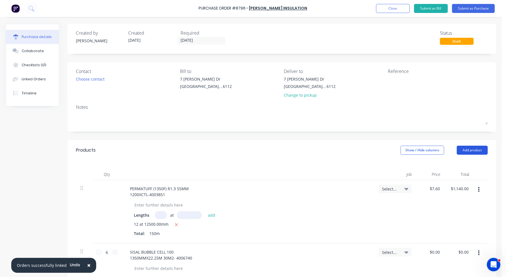
click at [418, 147] on button "Add product" at bounding box center [472, 149] width 31 height 9
click at [418, 165] on div "Product catalogue" at bounding box center [460, 164] width 43 height 8
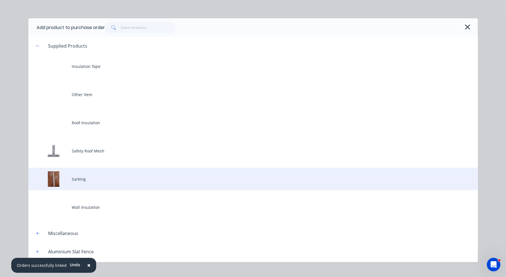
click at [72, 181] on div "Sarking" at bounding box center [253, 178] width 450 height 23
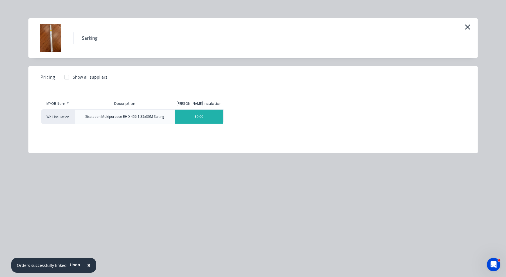
click at [196, 116] on div "$0.00" at bounding box center [199, 116] width 48 height 14
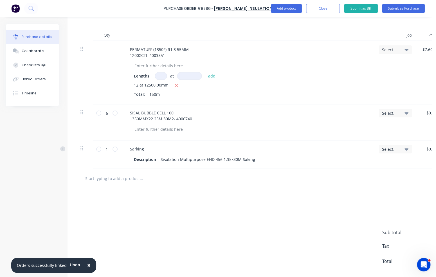
scroll to position [141, 0]
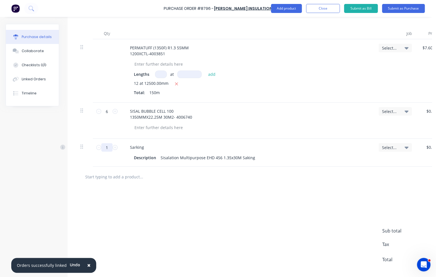
click at [110, 147] on input "1" at bounding box center [106, 147] width 11 height 8
type input "20"
click at [244, 192] on div "add delivery fee add discount Sub total $1,140.00 Tax $114.00 Total $1,254.00" at bounding box center [278, 233] width 421 height 93
drag, startPoint x: 295, startPoint y: 180, endPoint x: 330, endPoint y: 69, distance: 116.1
click at [296, 178] on div at bounding box center [278, 176] width 396 height 11
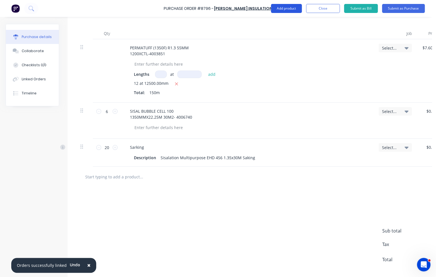
click at [295, 9] on button "Add product" at bounding box center [286, 8] width 31 height 9
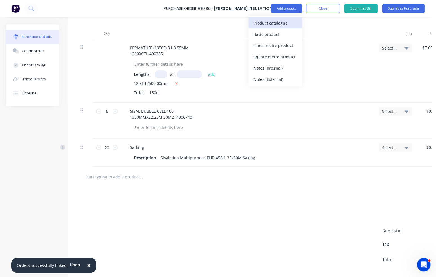
click at [292, 20] on div "Product catalogue" at bounding box center [275, 23] width 43 height 8
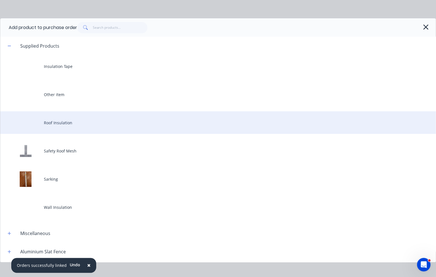
click at [77, 122] on div "Roof Insulation" at bounding box center [218, 122] width 436 height 23
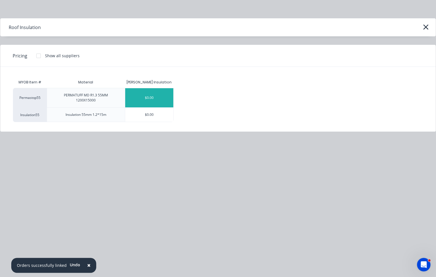
click at [160, 95] on div "$0.00" at bounding box center [149, 97] width 48 height 19
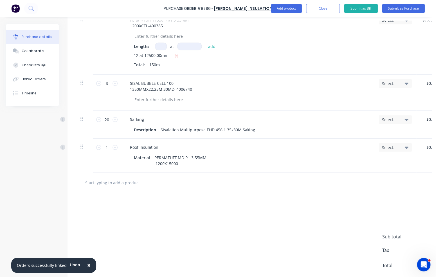
scroll to position [169, 0]
click at [111, 147] on input "1" at bounding box center [106, 147] width 11 height 8
type input "20"
drag, startPoint x: 249, startPoint y: 195, endPoint x: 279, endPoint y: 194, distance: 29.8
click at [251, 195] on div "add delivery fee add discount Sub total $1,140.00 Tax $114.00 Total $1,254.00" at bounding box center [278, 238] width 421 height 93
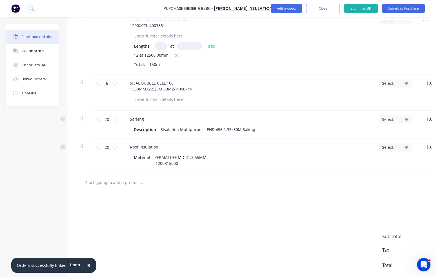
click at [279, 194] on div "add delivery fee add discount Sub total $1,140.00 Tax $114.00 Total $1,254.00" at bounding box center [278, 238] width 421 height 93
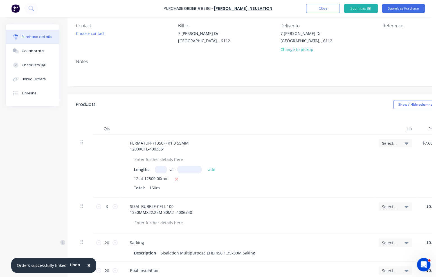
scroll to position [56, 0]
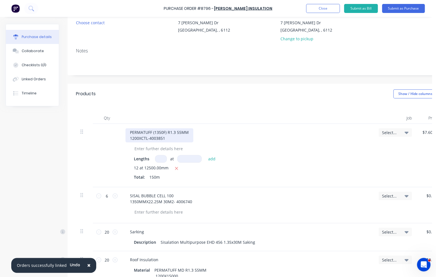
click at [130, 139] on div "PERMATUFF (1350F) R1.3 55MM 1200XCTL-4003851" at bounding box center [159, 135] width 68 height 14
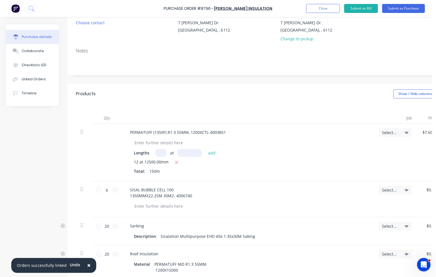
click at [200, 92] on div "Products Show / Hide columns Add product" at bounding box center [278, 94] width 421 height 20
click at [206, 88] on div "Products Show / Hide columns Add product" at bounding box center [278, 94] width 421 height 20
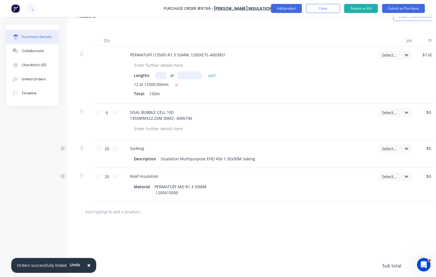
scroll to position [141, 0]
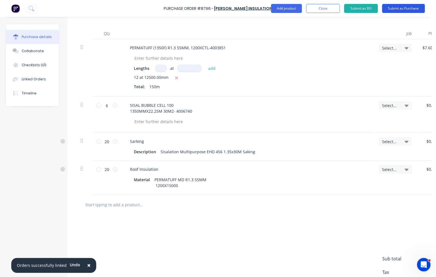
click at [398, 9] on button "Submit as Purchase" at bounding box center [403, 8] width 43 height 9
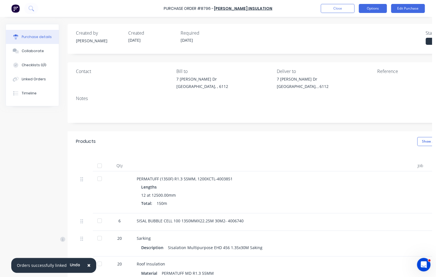
click at [375, 10] on button "Options" at bounding box center [373, 8] width 28 height 9
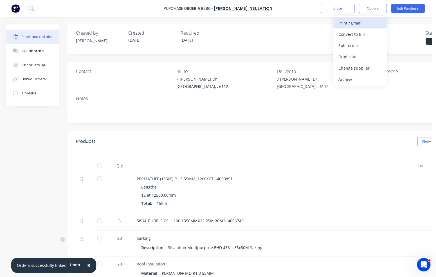
click at [362, 23] on div "Print / Email" at bounding box center [359, 23] width 43 height 8
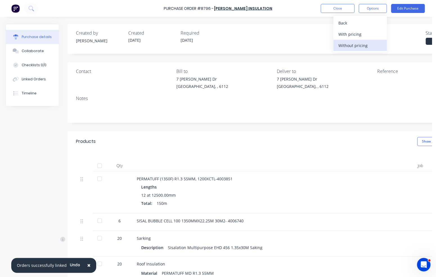
click at [360, 48] on div "Without pricing" at bounding box center [359, 45] width 43 height 8
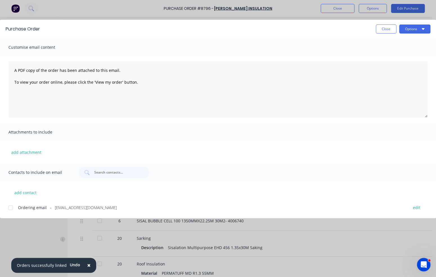
click at [12, 207] on div at bounding box center [10, 207] width 11 height 11
click at [418, 26] on button "Options" at bounding box center [414, 28] width 31 height 9
click at [401, 68] on div "Email" at bounding box center [403, 66] width 43 height 8
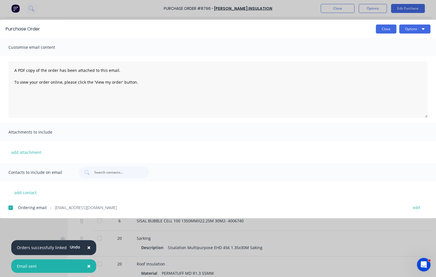
click at [384, 29] on button "Close" at bounding box center [386, 28] width 21 height 9
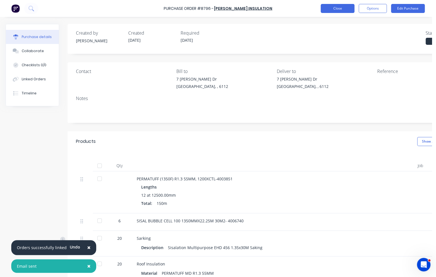
click at [336, 9] on button "Close" at bounding box center [338, 8] width 34 height 9
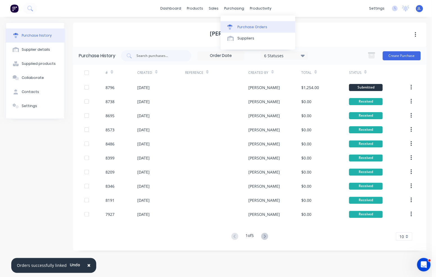
click at [242, 24] on div "Purchase Orders" at bounding box center [252, 26] width 30 height 5
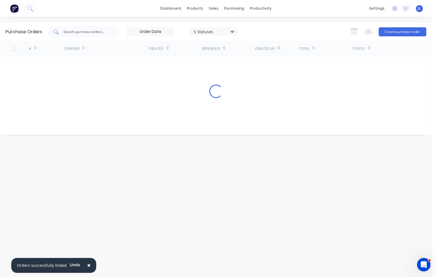
click at [106, 35] on div at bounding box center [83, 31] width 70 height 11
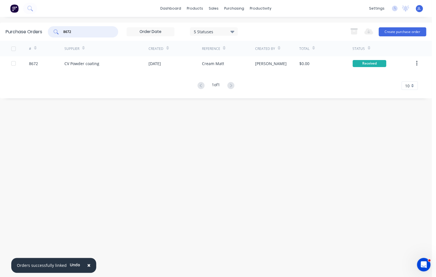
drag, startPoint x: 103, startPoint y: 31, endPoint x: 47, endPoint y: 30, distance: 55.4
click at [47, 30] on div "Purchase Orders 8672 5 Statuses 5 Statuses Export to Excel (XLSX) Create purcha…" at bounding box center [216, 32] width 432 height 18
type input "8678"
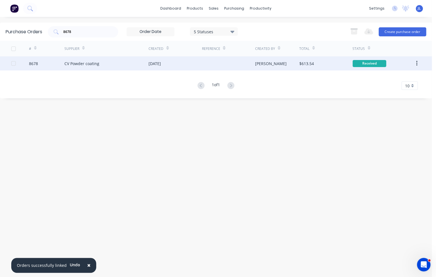
click at [74, 65] on div "CV Powder coating" at bounding box center [81, 63] width 35 height 6
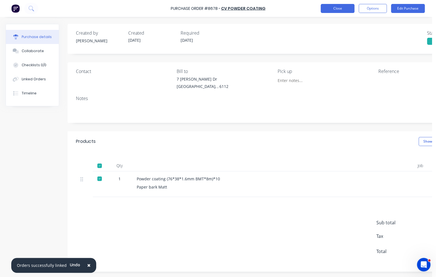
click at [337, 9] on button "Close" at bounding box center [338, 8] width 34 height 9
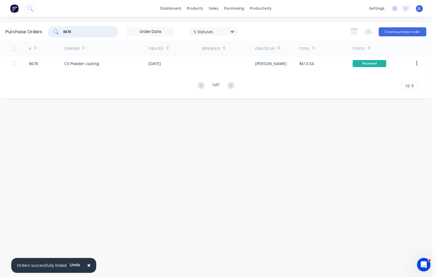
click at [51, 32] on div "8678" at bounding box center [83, 31] width 70 height 11
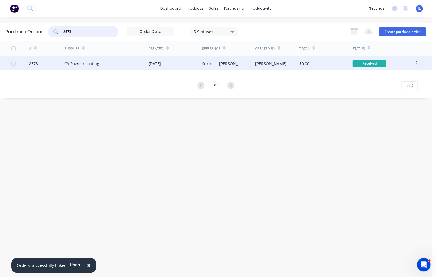
type input "8673"
click at [86, 64] on div "CV Powder coating" at bounding box center [81, 63] width 35 height 6
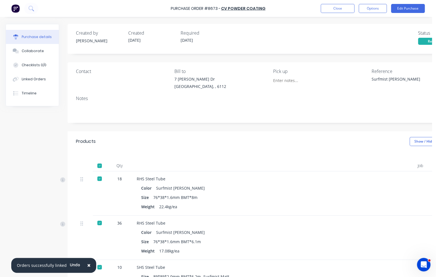
type textarea "x"
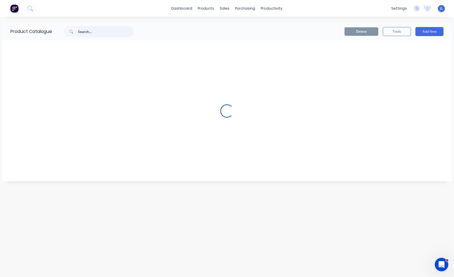
click at [98, 31] on input "text" at bounding box center [106, 31] width 56 height 11
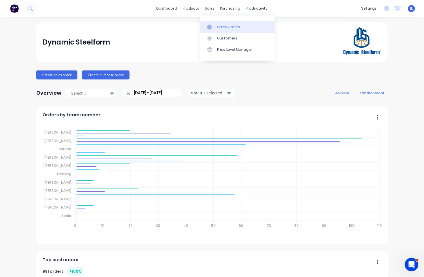
click at [222, 25] on div "Sales Orders" at bounding box center [228, 26] width 23 height 5
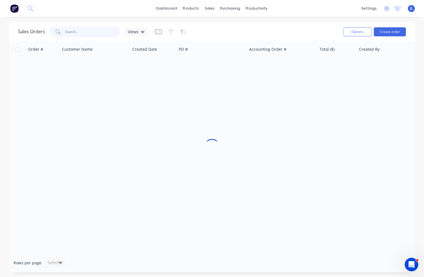
click at [95, 32] on input "text" at bounding box center [92, 31] width 55 height 11
type input "8458"
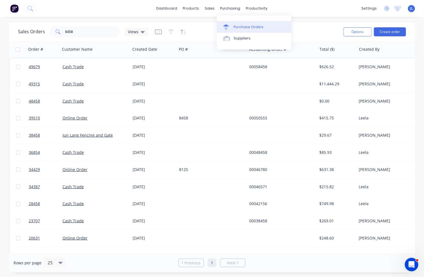
click at [245, 26] on div "Purchase Orders" at bounding box center [249, 26] width 30 height 5
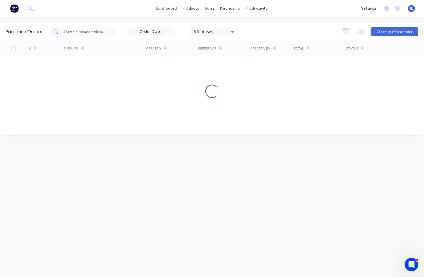
click at [77, 30] on input "text" at bounding box center [86, 32] width 47 height 6
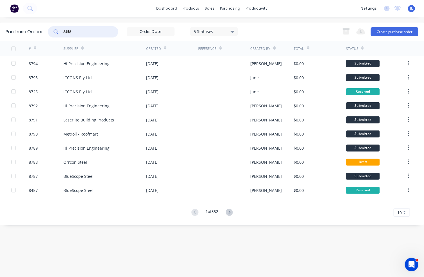
type input "8458"
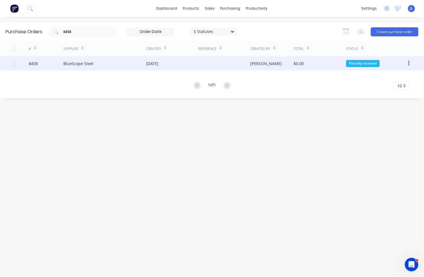
click at [150, 64] on div "19 Aug 2025" at bounding box center [152, 63] width 12 height 6
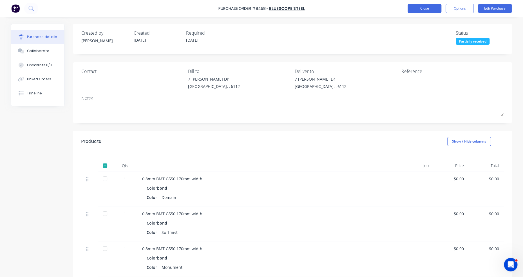
click at [421, 7] on button "Close" at bounding box center [424, 8] width 34 height 9
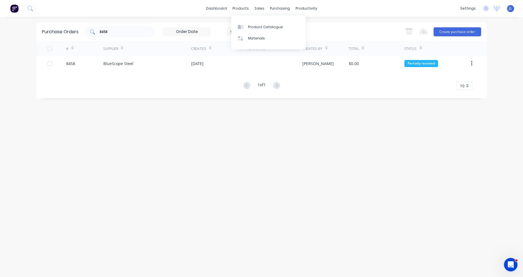
click at [123, 33] on input "8458" at bounding box center [122, 32] width 47 height 6
click at [122, 32] on input "8458" at bounding box center [122, 32] width 47 height 6
click at [252, 28] on div "Product Catalogue" at bounding box center [265, 26] width 35 height 5
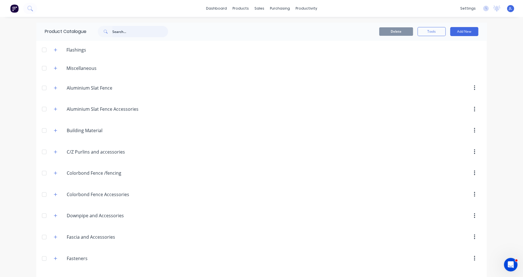
drag, startPoint x: 137, startPoint y: 30, endPoint x: 134, endPoint y: 24, distance: 6.4
click at [137, 30] on input "text" at bounding box center [140, 31] width 56 height 11
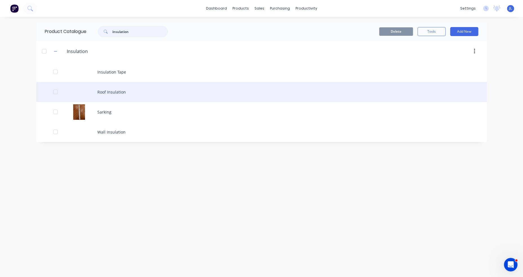
type input "insulation"
click at [118, 85] on div "Roof Insulation" at bounding box center [261, 92] width 450 height 20
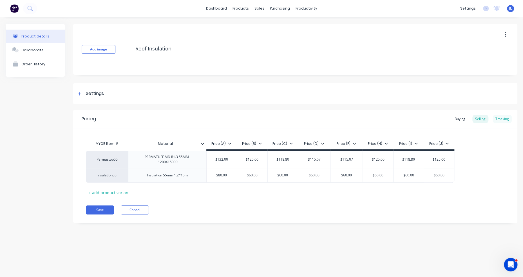
click at [423, 119] on div "Tracking" at bounding box center [501, 119] width 19 height 8
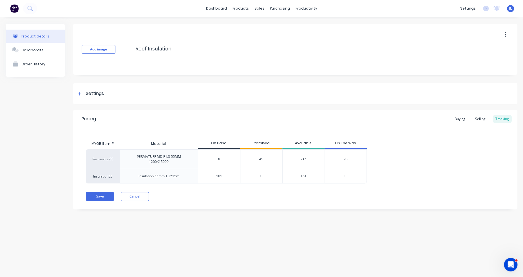
click at [348, 159] on div "95" at bounding box center [345, 158] width 42 height 19
click at [346, 160] on span "95" at bounding box center [346, 158] width 4 height 5
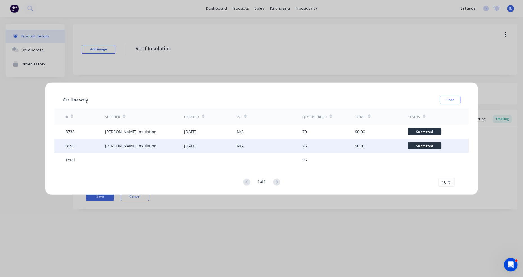
click at [213, 145] on div "16 Sep 2025" at bounding box center [210, 145] width 53 height 14
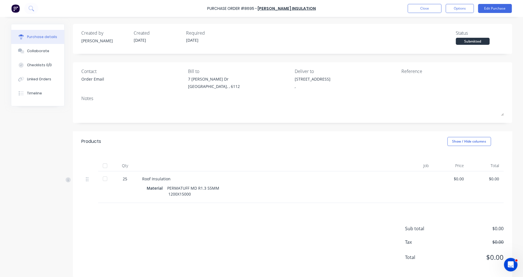
click at [103, 163] on div at bounding box center [104, 165] width 11 height 11
click at [423, 8] on button "Close" at bounding box center [424, 8] width 34 height 9
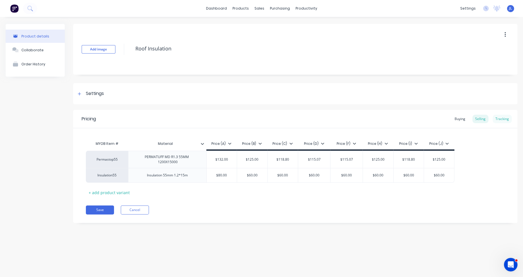
click at [423, 119] on div "Tracking" at bounding box center [501, 119] width 19 height 8
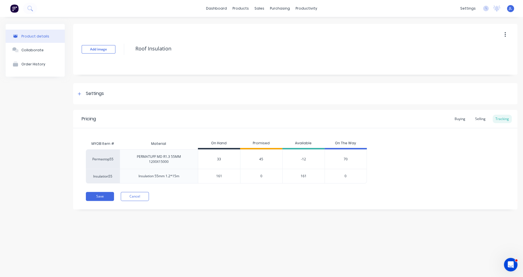
click at [345, 159] on span "70" at bounding box center [346, 158] width 4 height 5
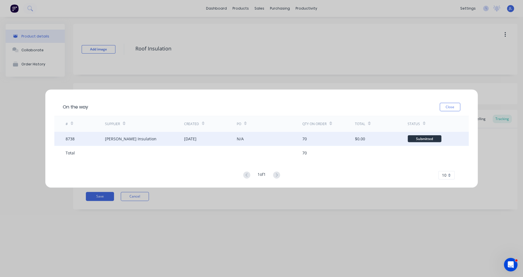
click at [208, 142] on div "[DATE]" at bounding box center [210, 138] width 53 height 14
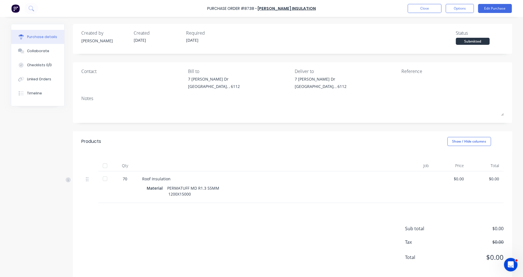
click at [102, 164] on div at bounding box center [104, 165] width 11 height 11
click at [423, 10] on button "Close" at bounding box center [424, 8] width 34 height 9
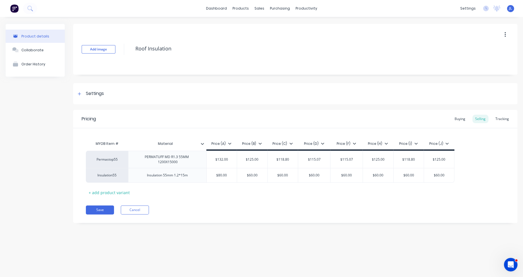
type textarea "x"
click at [423, 118] on div "Tracking" at bounding box center [501, 119] width 19 height 8
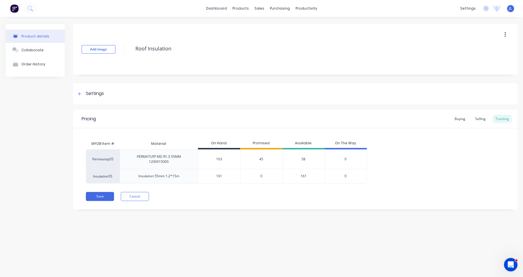
type input "103"
drag, startPoint x: 223, startPoint y: 158, endPoint x: 214, endPoint y: 158, distance: 8.8
click at [214, 158] on input "103" at bounding box center [219, 158] width 42 height 5
click at [303, 159] on div "58" at bounding box center [303, 158] width 42 height 19
click at [261, 159] on span "45" at bounding box center [261, 158] width 4 height 5
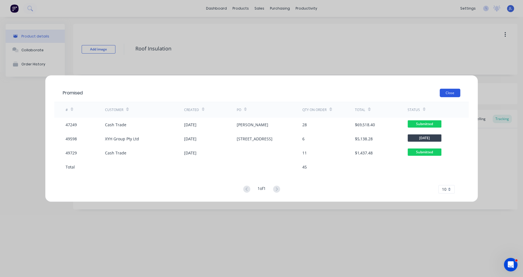
click at [423, 92] on button "Close" at bounding box center [449, 92] width 21 height 8
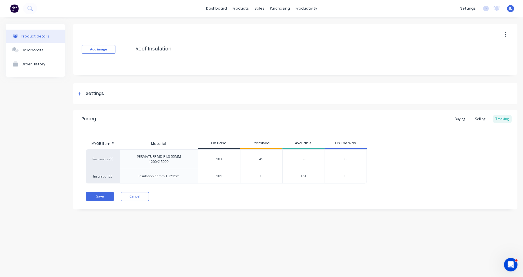
click at [262, 159] on span "45" at bounding box center [261, 158] width 4 height 5
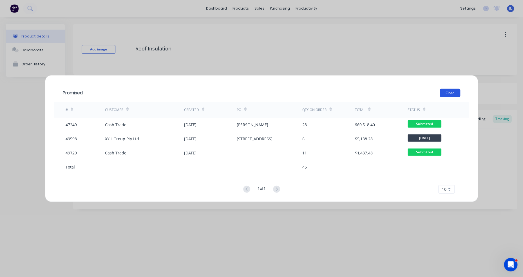
click at [423, 92] on button "Close" at bounding box center [449, 92] width 21 height 8
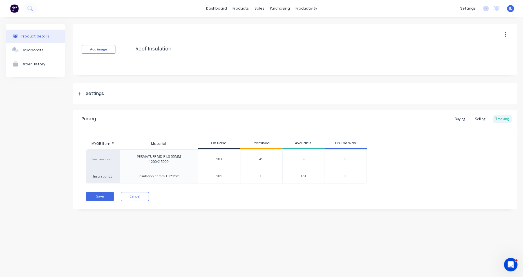
click at [262, 158] on span "45" at bounding box center [261, 158] width 4 height 5
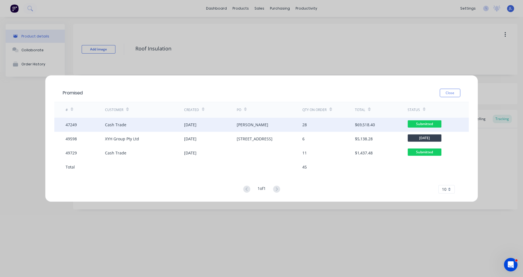
click at [254, 125] on div "Singleton" at bounding box center [270, 124] width 66 height 14
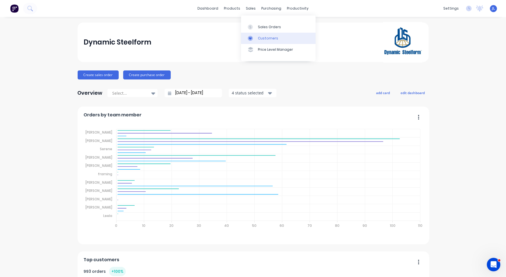
click at [259, 35] on link "Customers" at bounding box center [278, 38] width 75 height 11
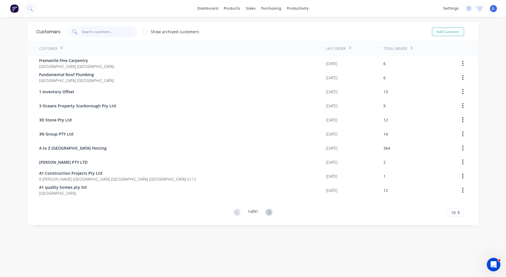
click at [111, 32] on input "text" at bounding box center [109, 31] width 55 height 11
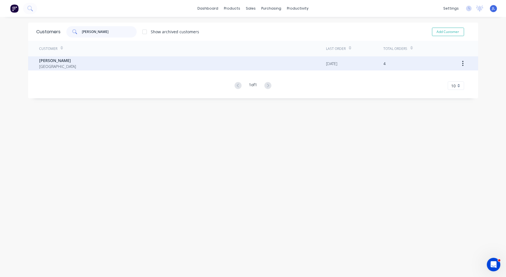
type input "[PERSON_NAME]"
click at [89, 63] on div "[PERSON_NAME] Australia" at bounding box center [182, 63] width 287 height 14
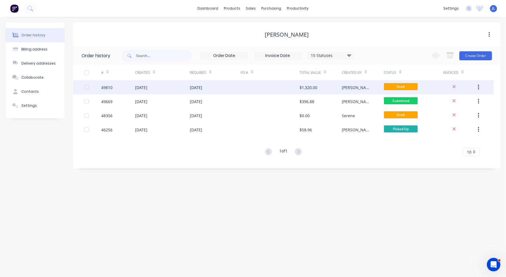
click at [179, 82] on div "[DATE]" at bounding box center [162, 87] width 55 height 14
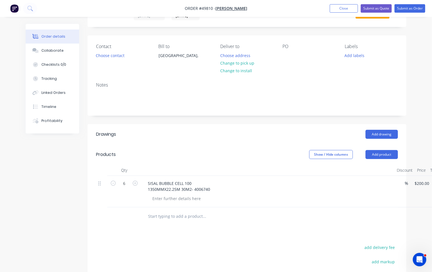
scroll to position [28, 0]
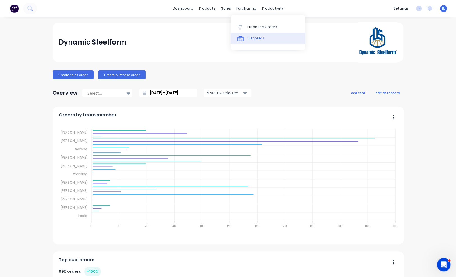
click at [251, 42] on link "Suppliers" at bounding box center [268, 38] width 75 height 11
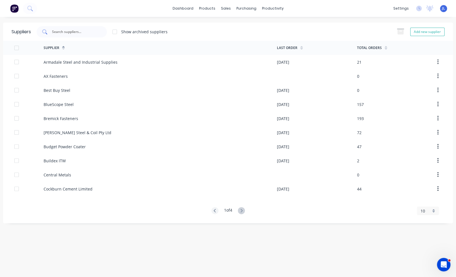
click at [77, 30] on input "text" at bounding box center [74, 32] width 47 height 6
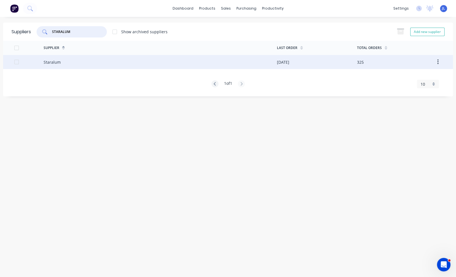
type input "STARALUM"
click at [73, 63] on div "Staralum" at bounding box center [161, 62] width 234 height 14
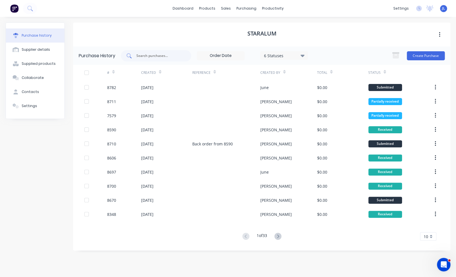
click at [173, 54] on input "text" at bounding box center [159, 56] width 47 height 6
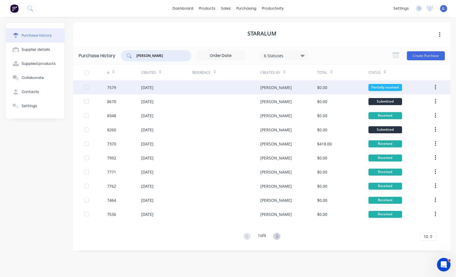
type input "[PERSON_NAME]"
click at [185, 85] on div "[DATE]" at bounding box center [166, 87] width 51 height 14
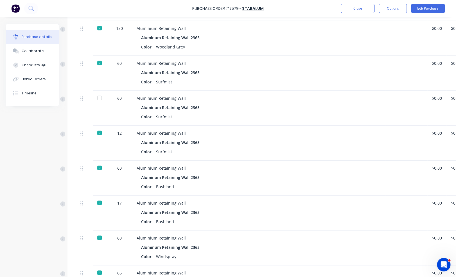
scroll to position [675, 0]
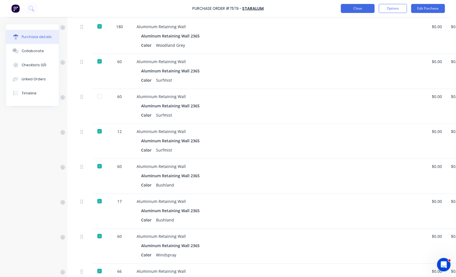
click at [362, 10] on button "Close" at bounding box center [358, 8] width 34 height 9
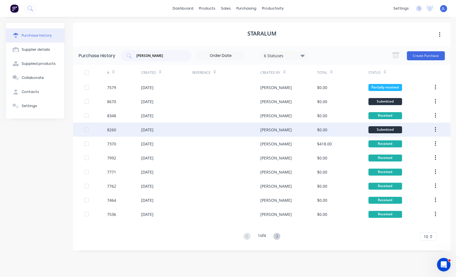
click at [197, 133] on div at bounding box center [226, 129] width 68 height 14
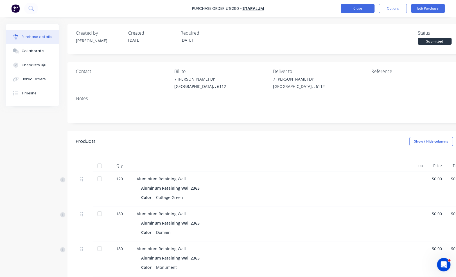
click at [352, 11] on button "Close" at bounding box center [358, 8] width 34 height 9
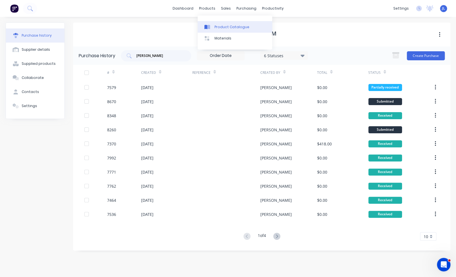
click at [223, 30] on link "Product Catalogue" at bounding box center [235, 26] width 75 height 11
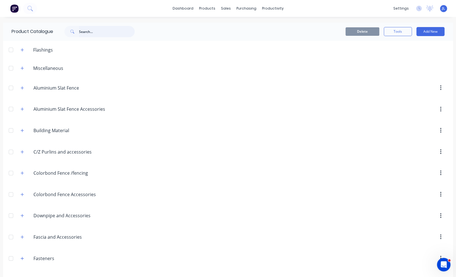
click at [116, 32] on input "text" at bounding box center [107, 31] width 56 height 11
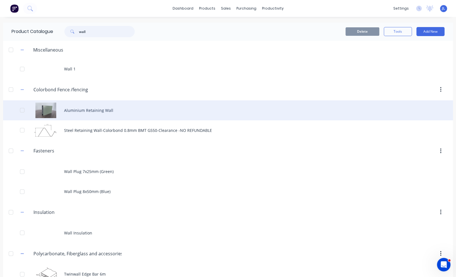
type input "wall"
click at [88, 109] on div "Aluminium Retaining Wall" at bounding box center [228, 110] width 450 height 20
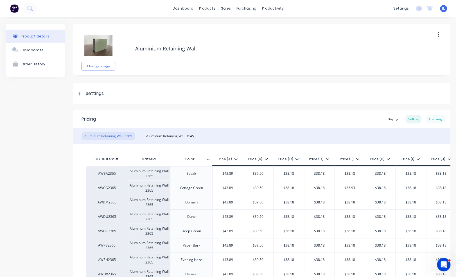
click at [430, 121] on div "Tracking" at bounding box center [435, 119] width 19 height 8
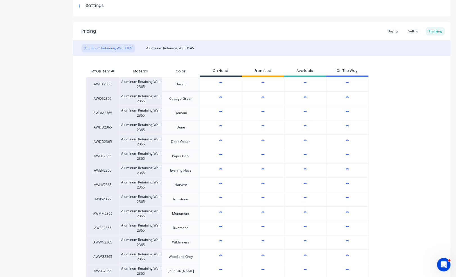
scroll to position [113, 0]
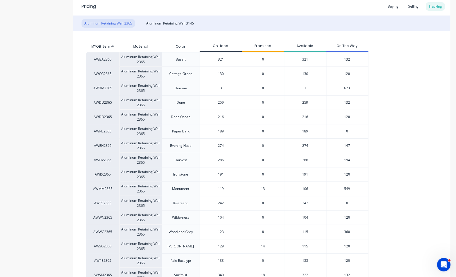
click at [348, 88] on span "623" at bounding box center [347, 88] width 6 height 5
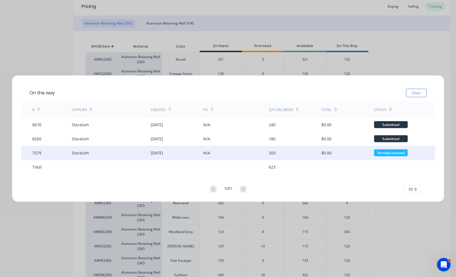
click at [305, 150] on div "203" at bounding box center [295, 152] width 53 height 14
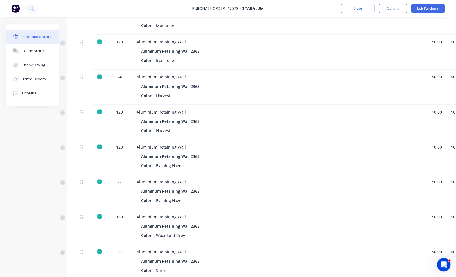
scroll to position [477, 0]
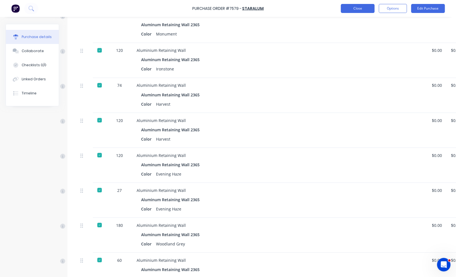
click at [354, 12] on button "Close" at bounding box center [358, 8] width 34 height 9
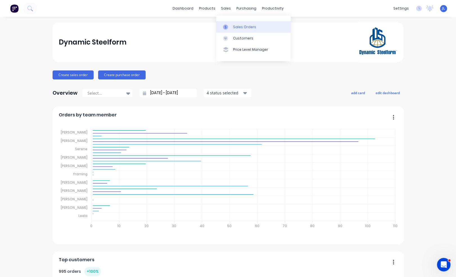
drag, startPoint x: 238, startPoint y: 28, endPoint x: 227, endPoint y: 26, distance: 11.5
click at [238, 28] on div "Sales Orders" at bounding box center [244, 26] width 23 height 5
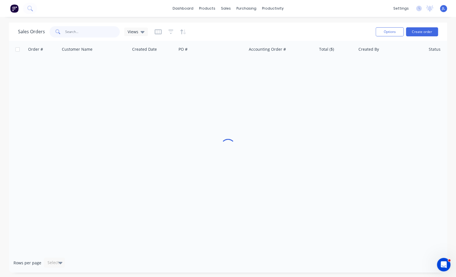
click at [93, 28] on input "text" at bounding box center [92, 31] width 55 height 11
